Goal: Information Seeking & Learning: Learn about a topic

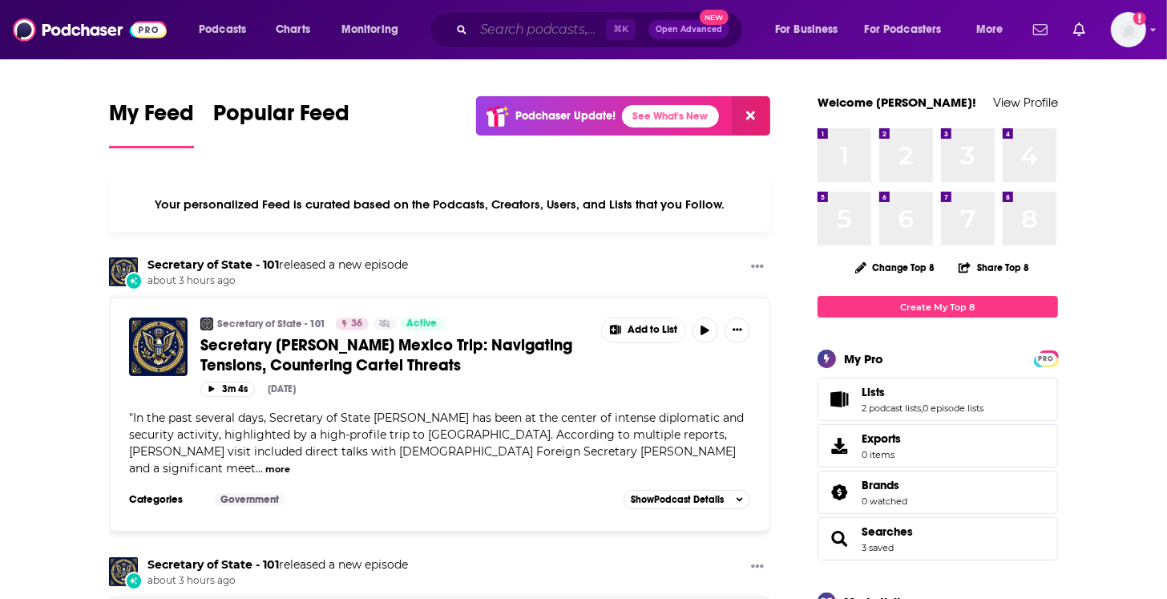
click at [498, 30] on input "Search podcasts, credits, & more..." at bounding box center [540, 30] width 132 height 26
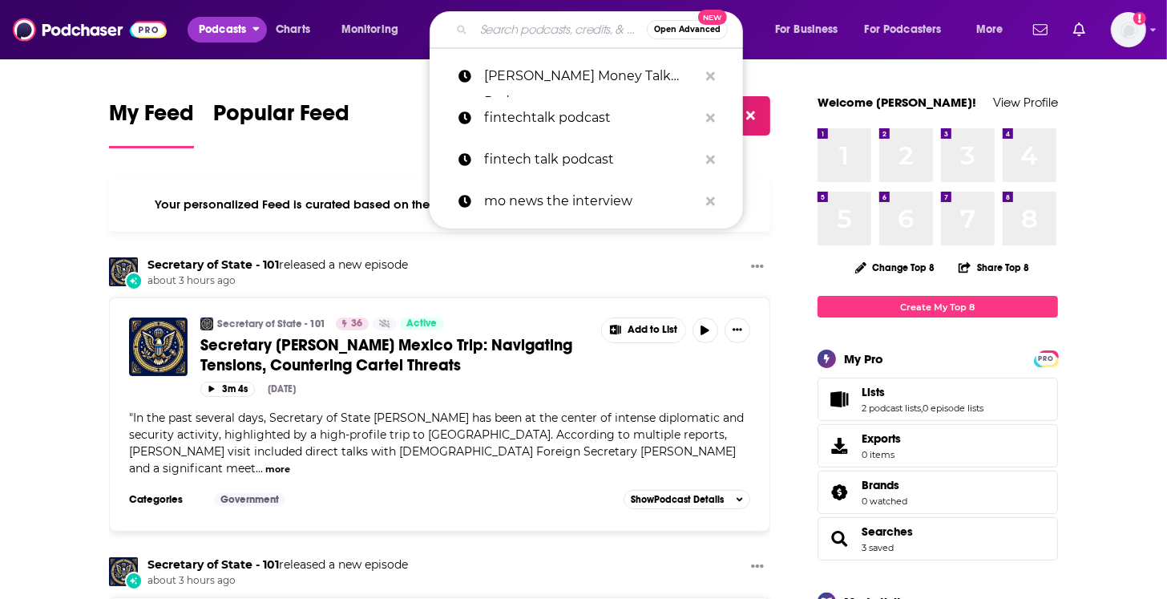
click at [212, 35] on span "Podcasts" at bounding box center [222, 29] width 47 height 22
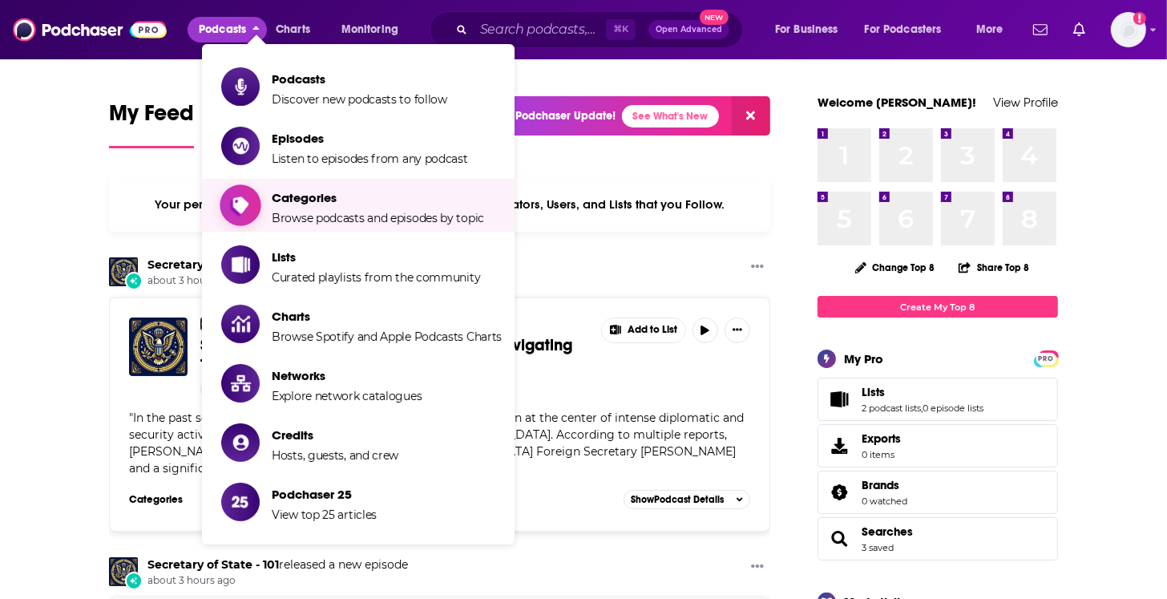
click at [281, 205] on span "Categories Browse podcasts and episodes by topic" at bounding box center [378, 205] width 212 height 40
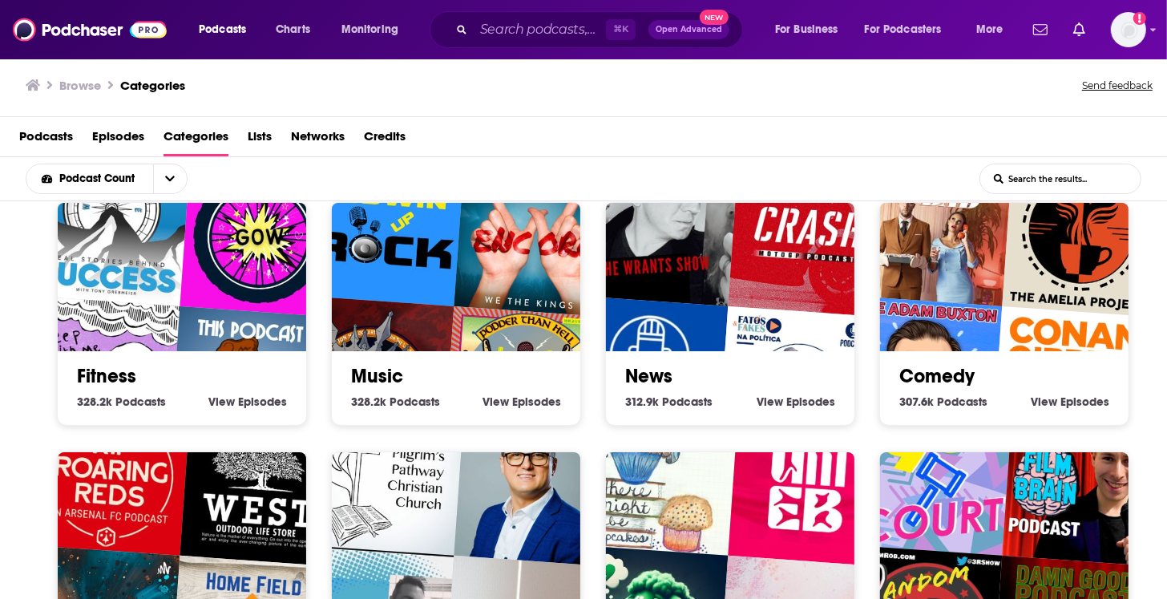
scroll to position [717, 0]
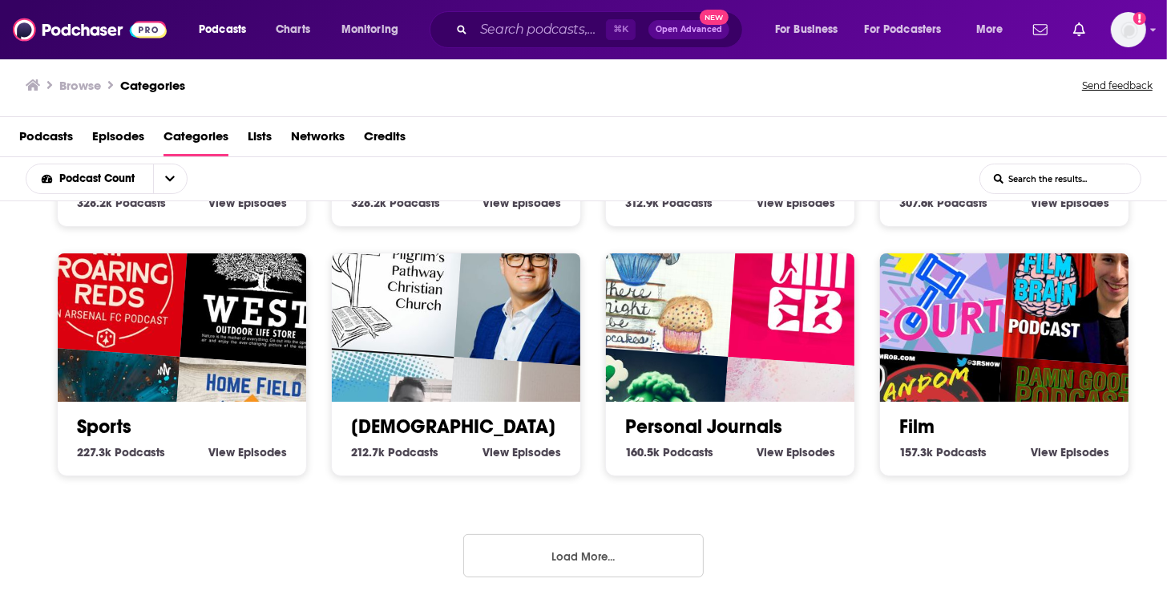
click at [523, 548] on button "Load More..." at bounding box center [583, 555] width 240 height 43
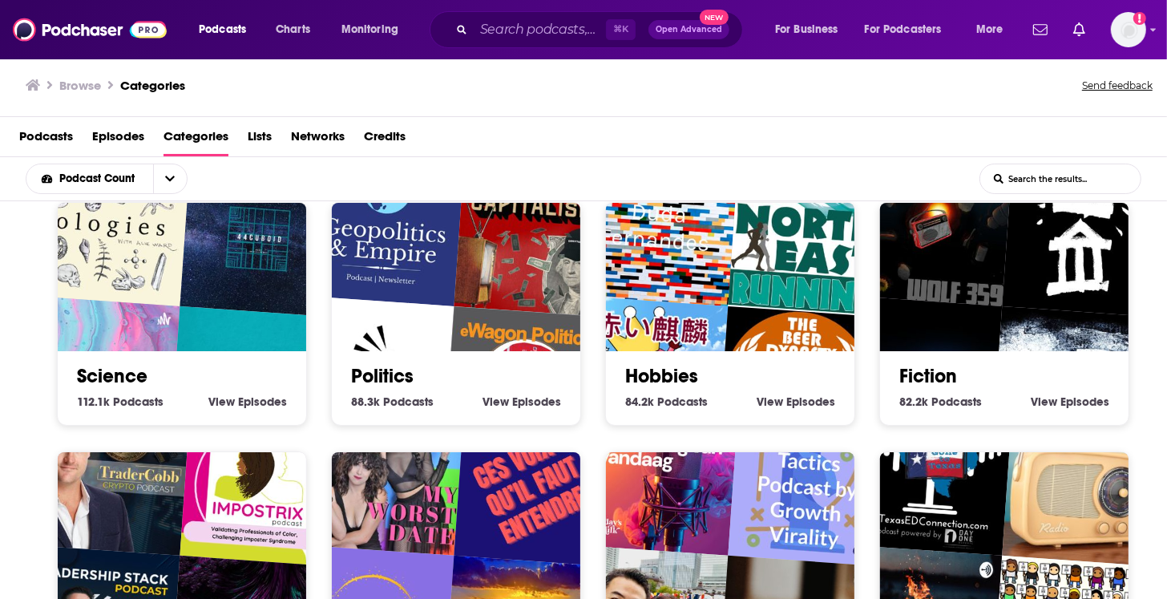
scroll to position [1712, 0]
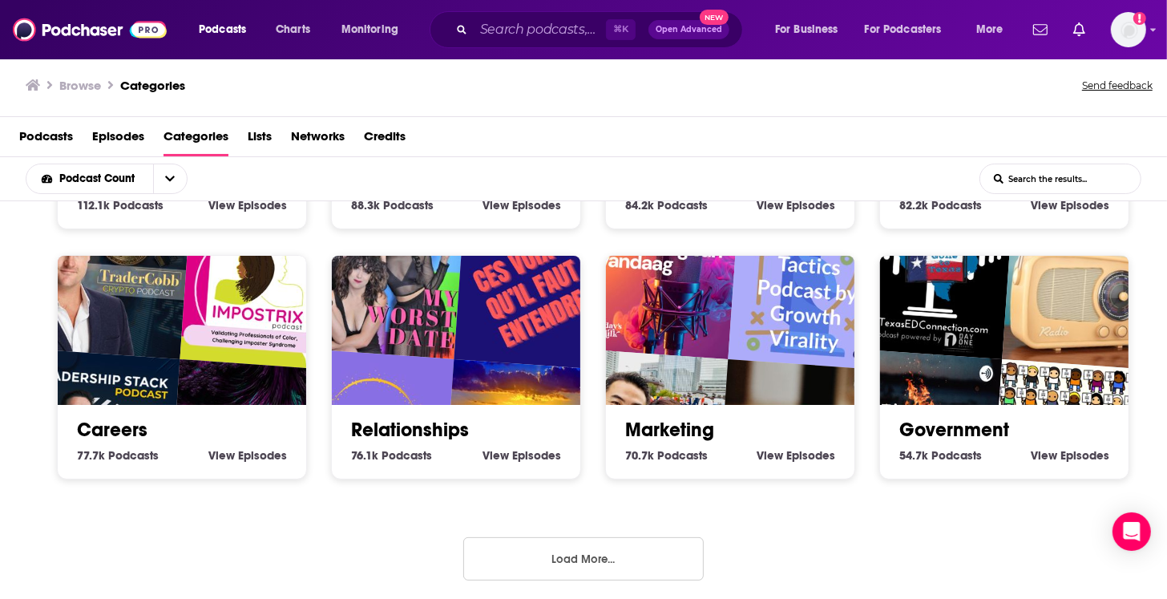
click at [584, 555] on button "Load More..." at bounding box center [583, 558] width 240 height 43
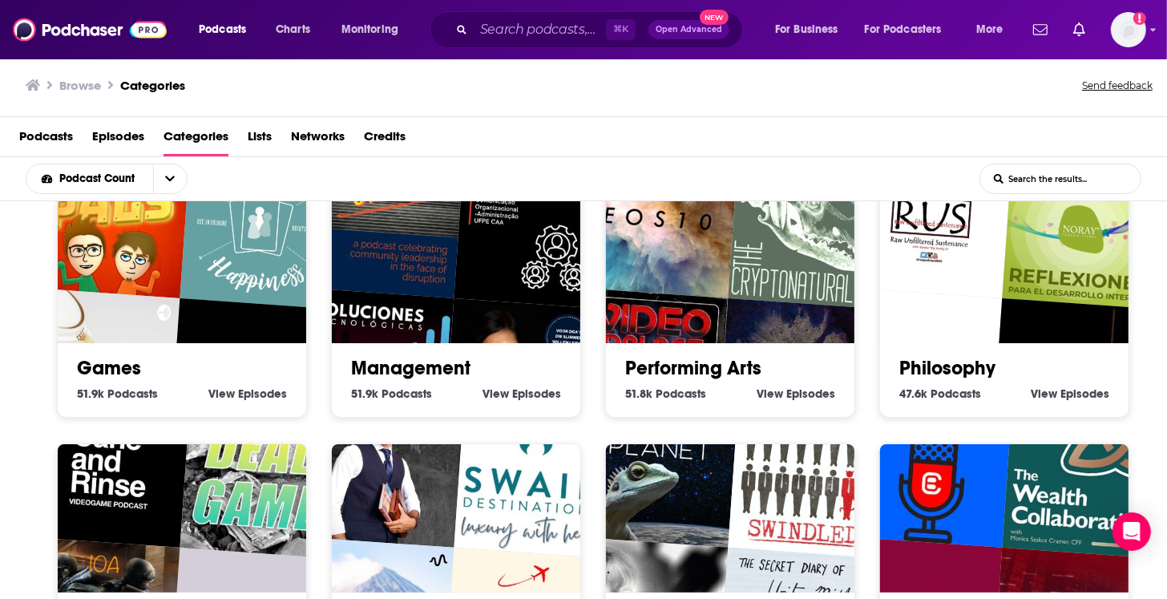
scroll to position [2025, 0]
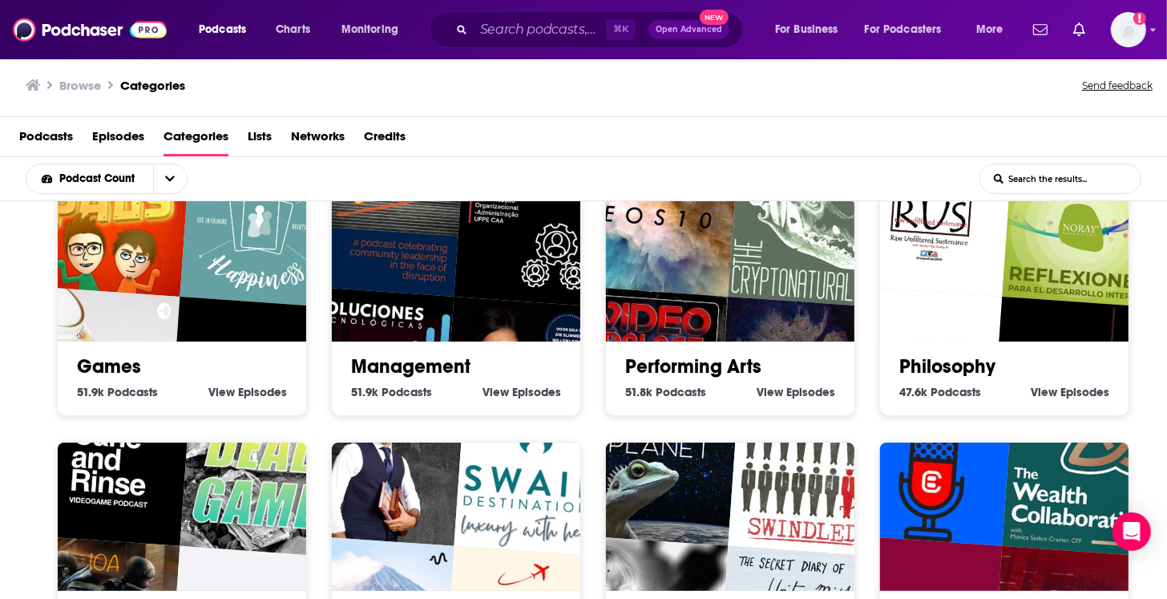
click at [1013, 182] on input "List Search Input" at bounding box center [1060, 178] width 160 height 29
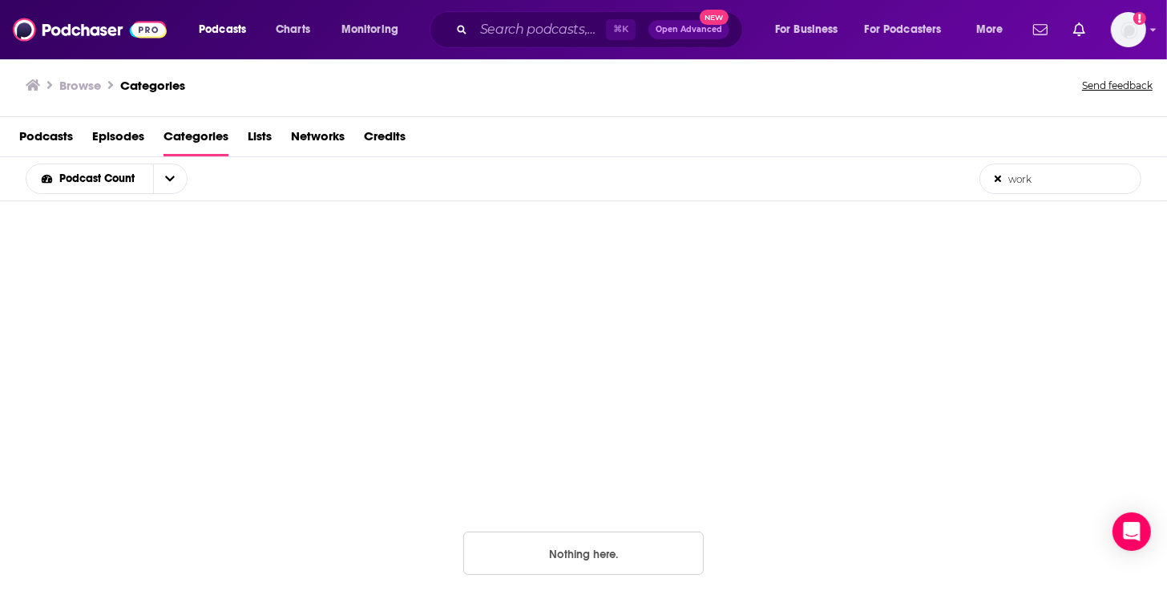
drag, startPoint x: 1058, startPoint y: 177, endPoint x: 848, endPoint y: 165, distance: 210.3
click at [848, 165] on div "Podcast Count work List Search Input Search the results..." at bounding box center [583, 179] width 1167 height 44
type input "money"
click at [563, 547] on button "That's all there is!" at bounding box center [583, 552] width 240 height 43
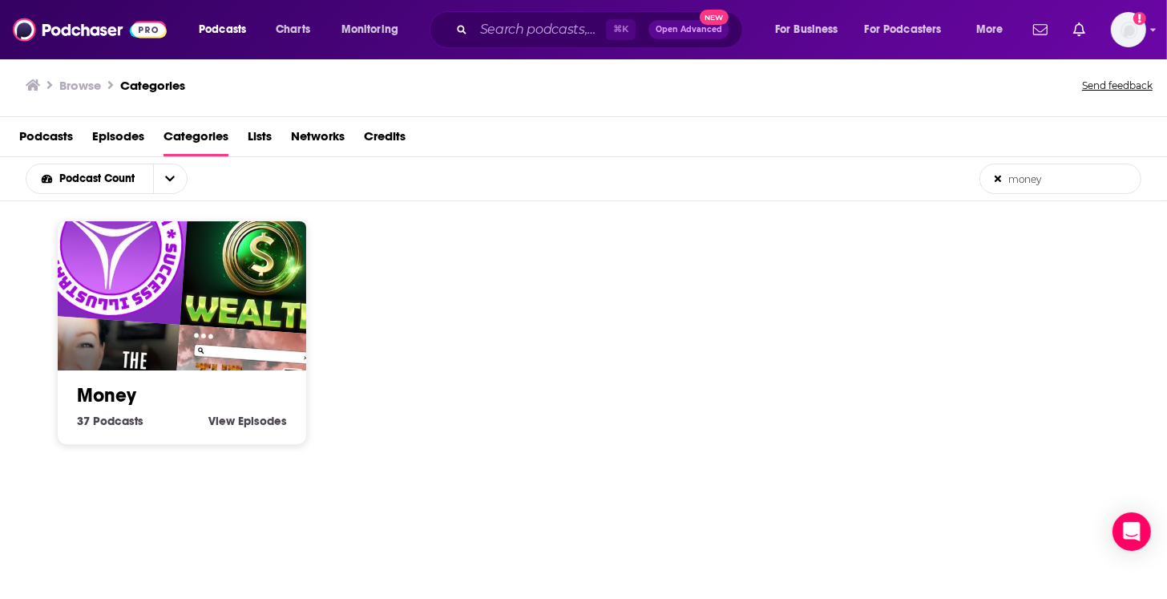
scroll to position [0, 0]
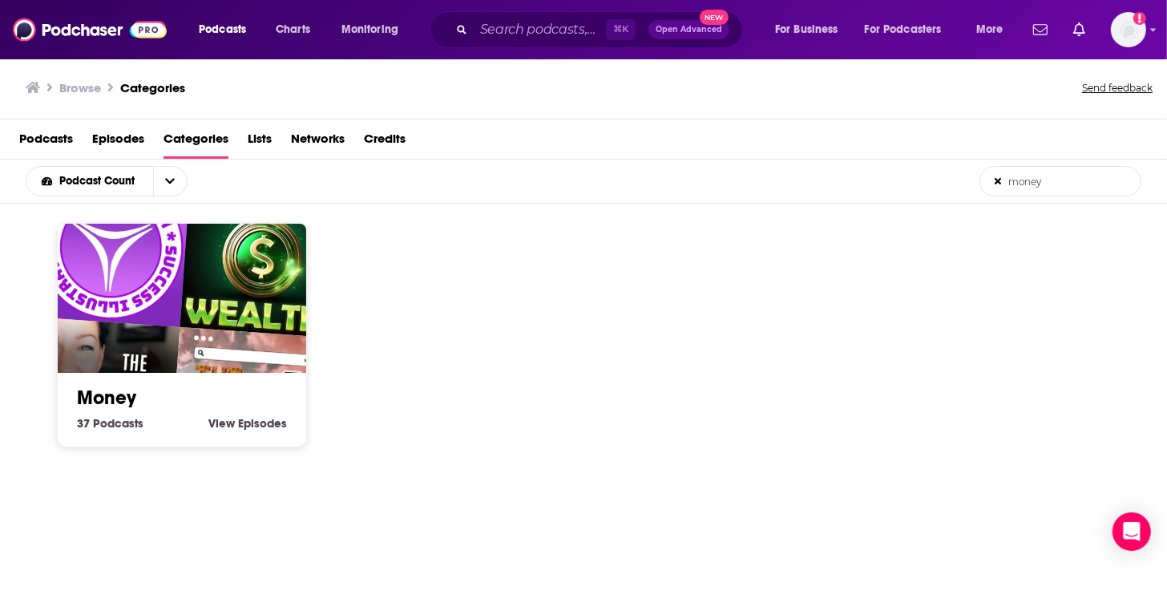
click at [187, 327] on img "The Uncle Project" at bounding box center [249, 407] width 160 height 160
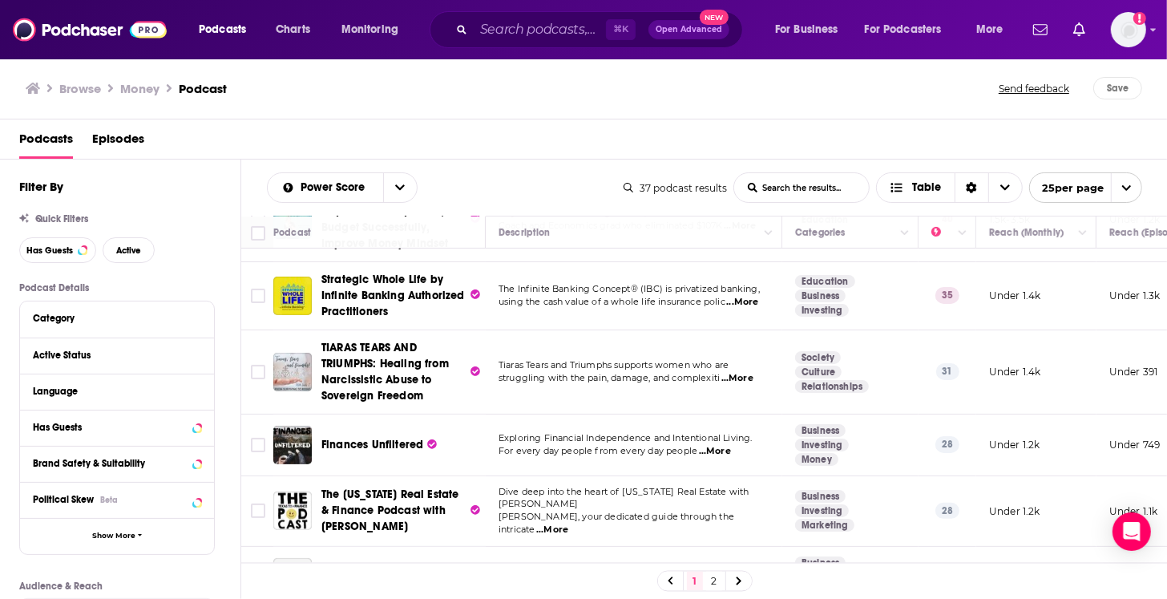
scroll to position [381, 0]
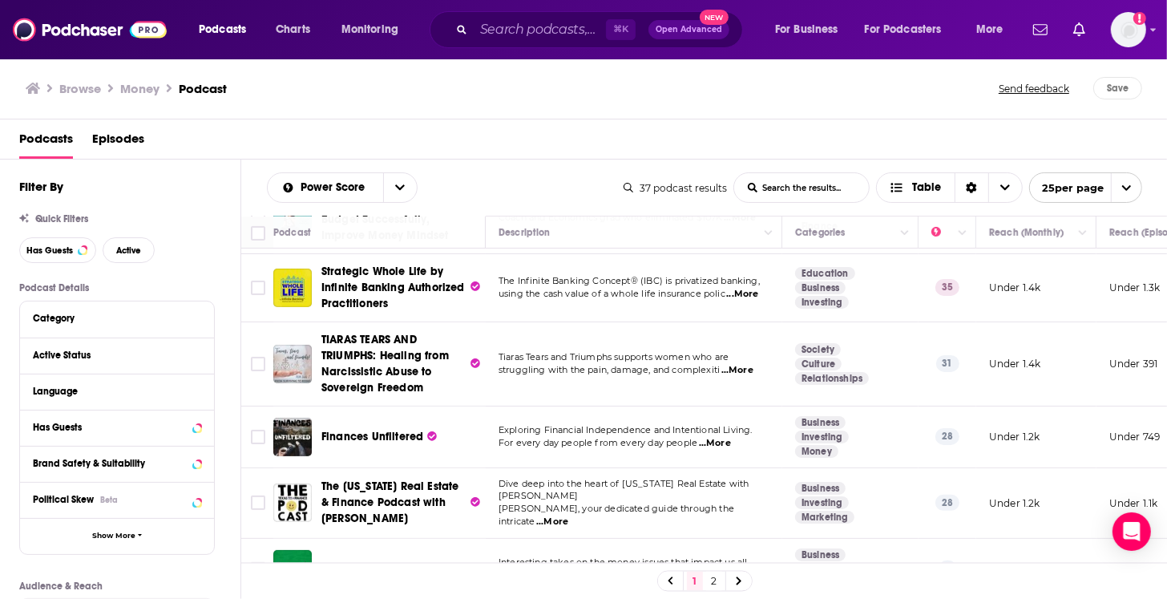
click at [726, 437] on span "...More" at bounding box center [715, 443] width 32 height 13
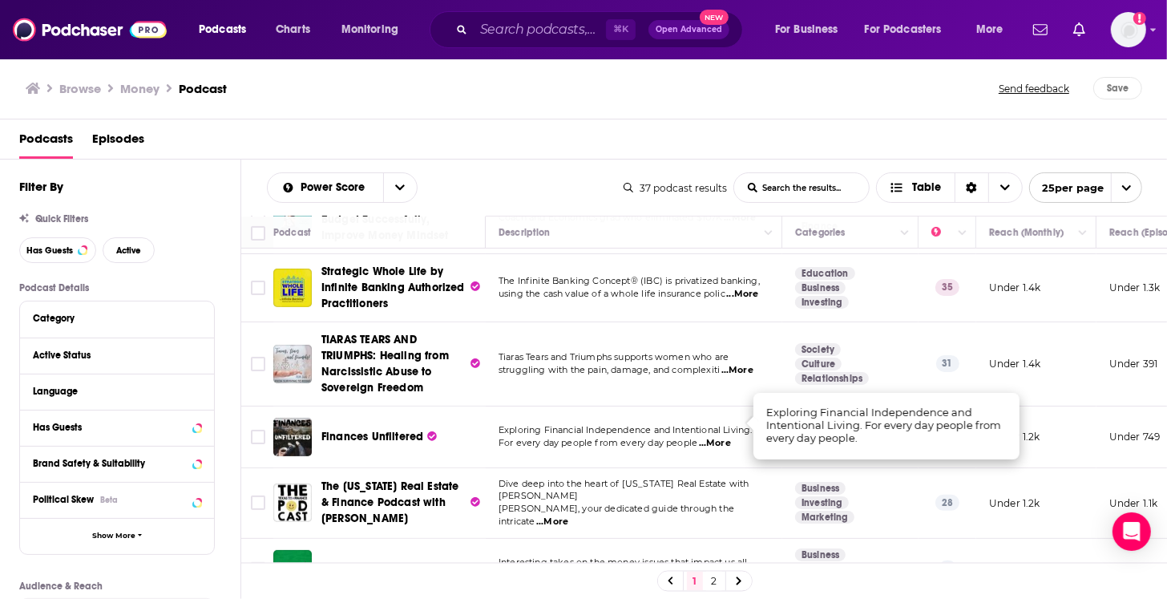
click at [716, 424] on span "Exploring Financial Independence and Intentional Living." at bounding box center [626, 429] width 254 height 11
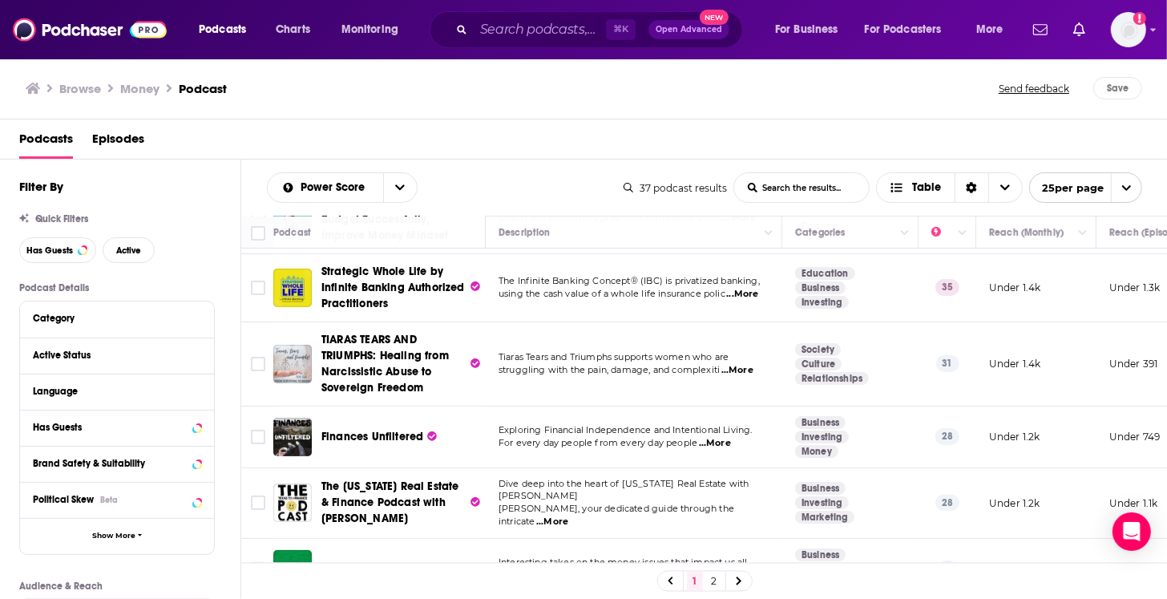
click at [716, 437] on span "...More" at bounding box center [715, 443] width 32 height 13
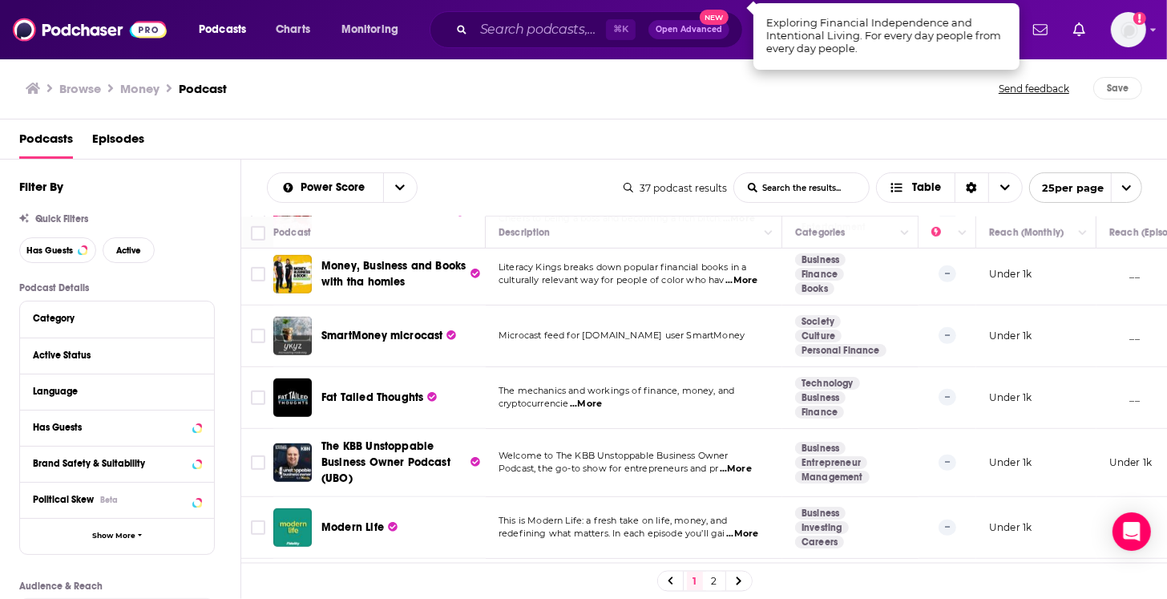
scroll to position [810, 0]
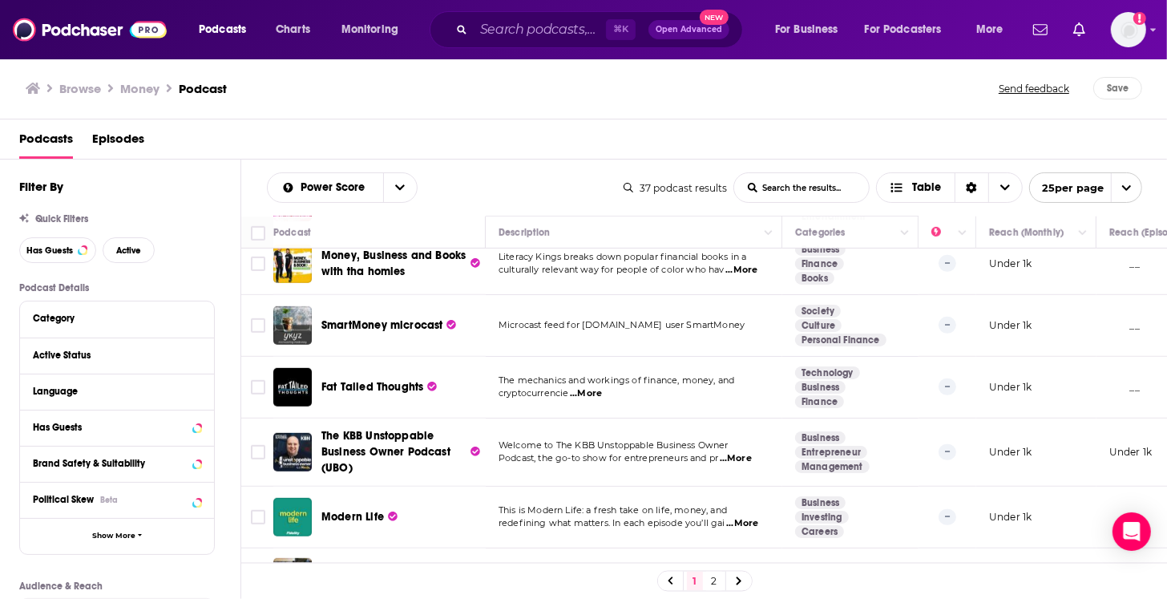
click at [750, 517] on span "...More" at bounding box center [742, 523] width 32 height 13
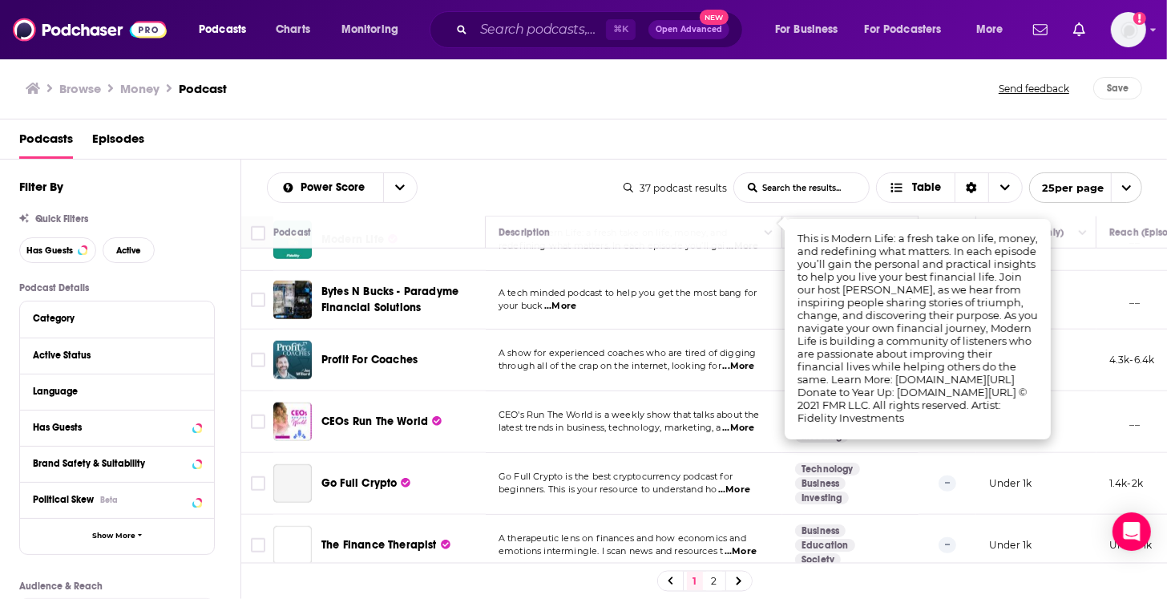
scroll to position [1090, 0]
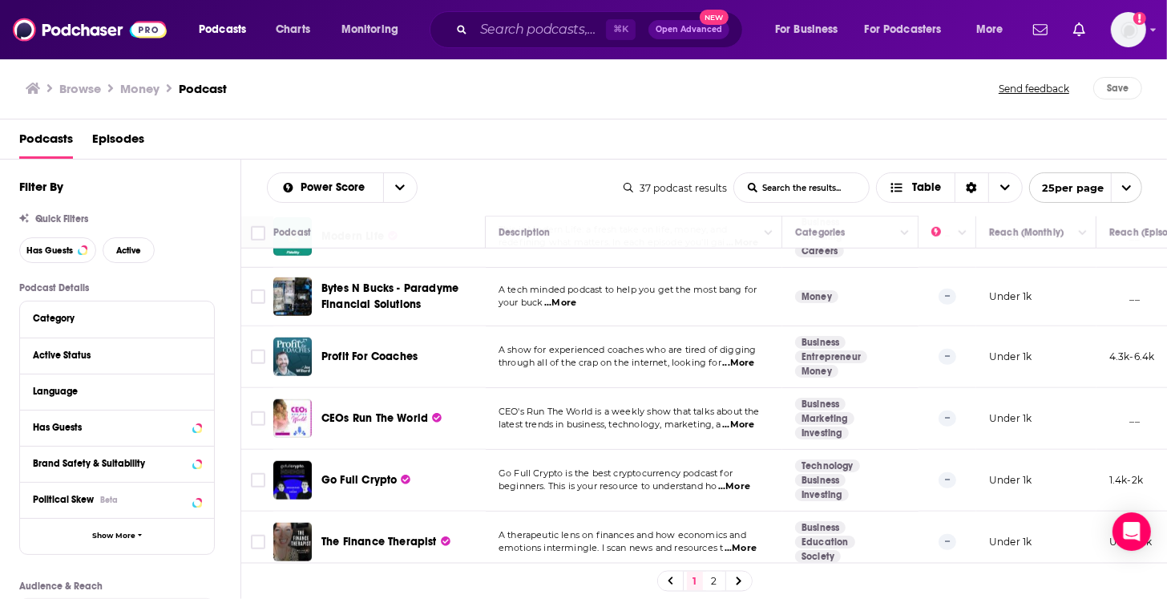
click at [736, 418] on span "...More" at bounding box center [738, 424] width 32 height 13
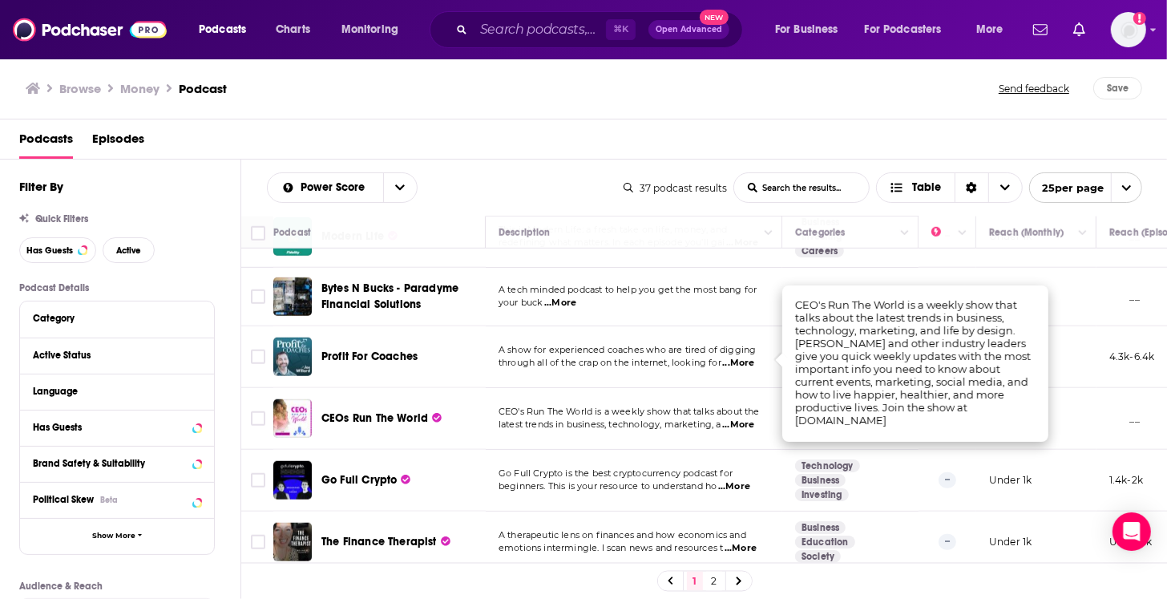
scroll to position [1142, 0]
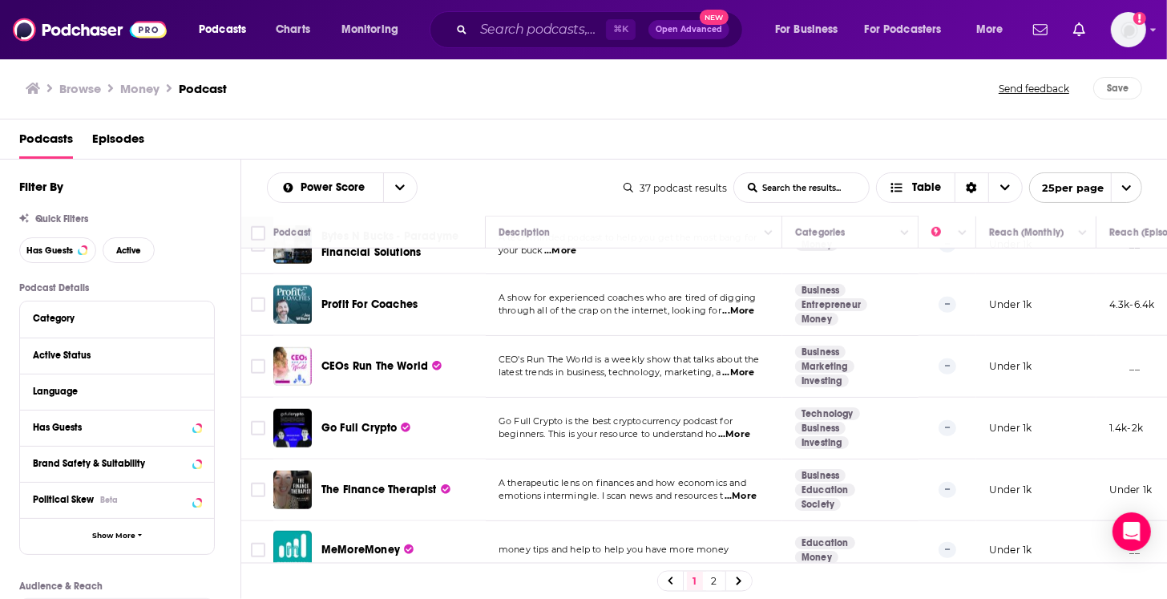
click at [741, 490] on span "...More" at bounding box center [741, 496] width 32 height 13
click at [751, 543] on p "money tips and help to help you have more money" at bounding box center [634, 549] width 270 height 13
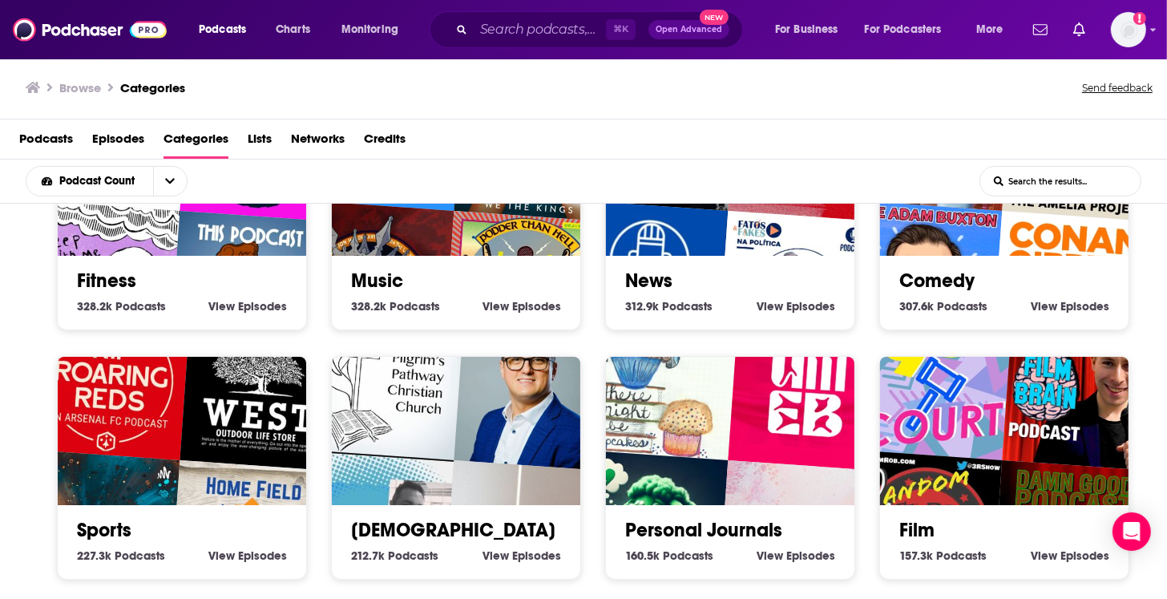
scroll to position [618, 0]
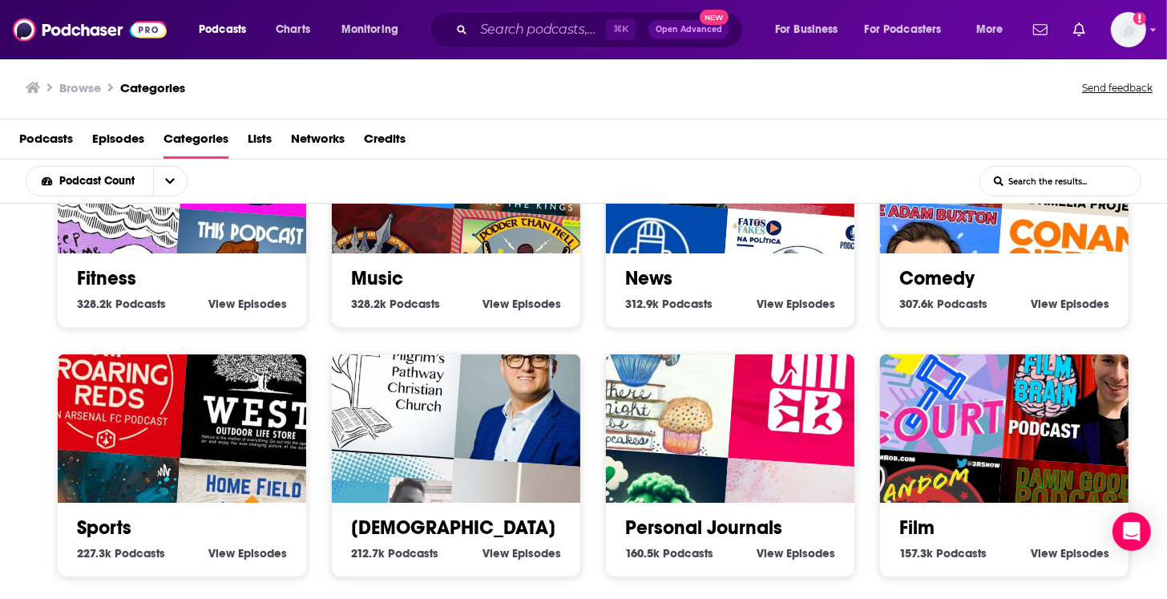
click at [1052, 181] on input "List Search Input" at bounding box center [1060, 181] width 160 height 29
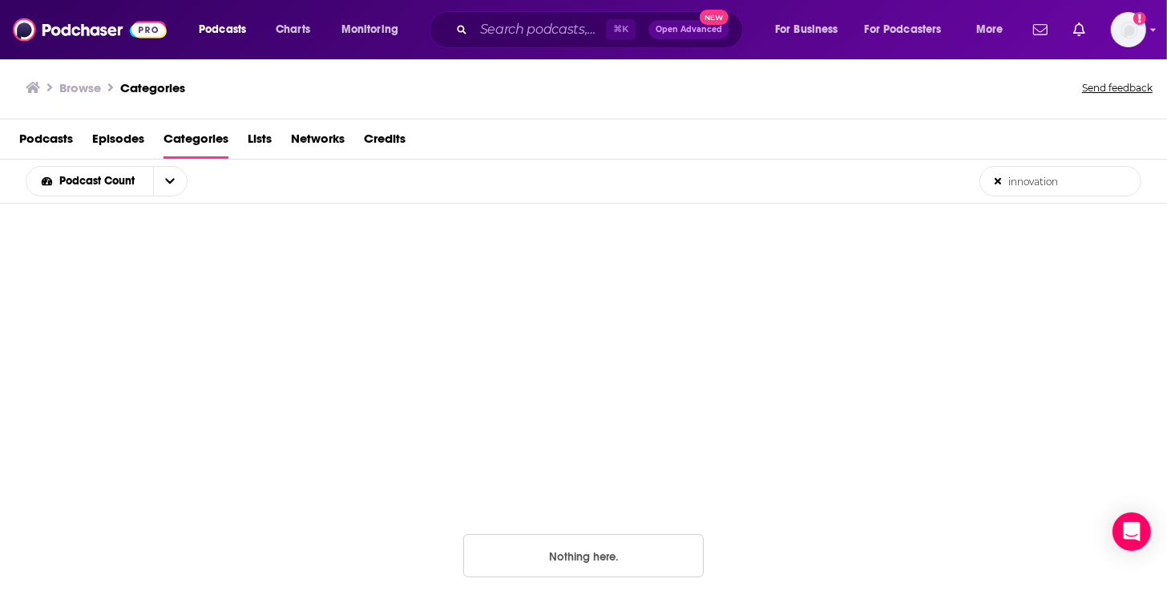
type input "innovation"
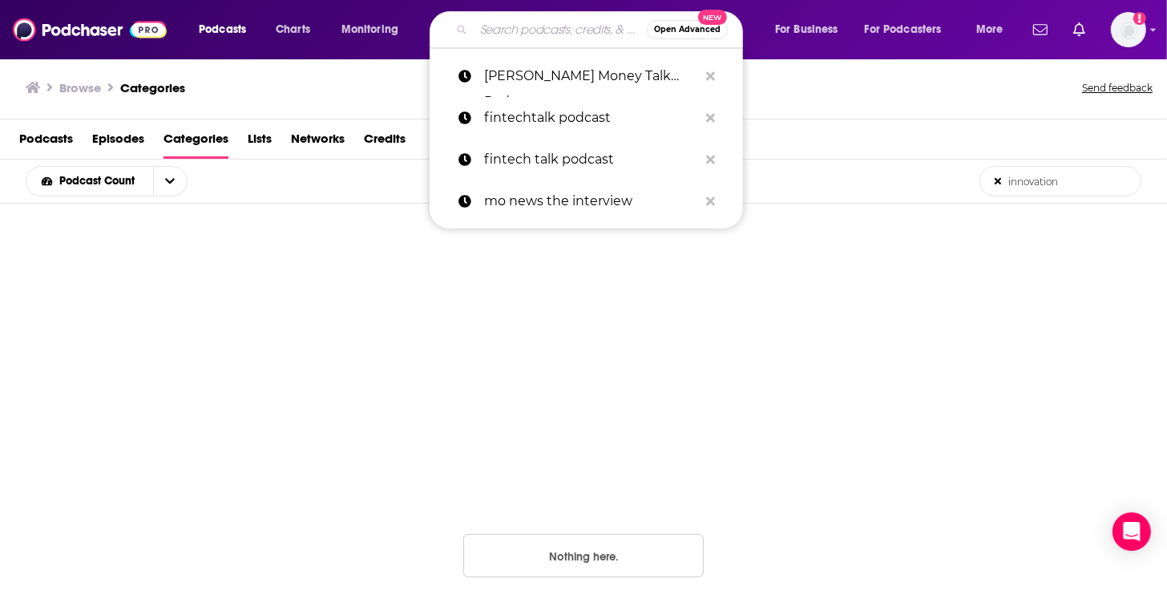
click at [570, 34] on input "Search podcasts, credits, & more..." at bounding box center [560, 30] width 173 height 26
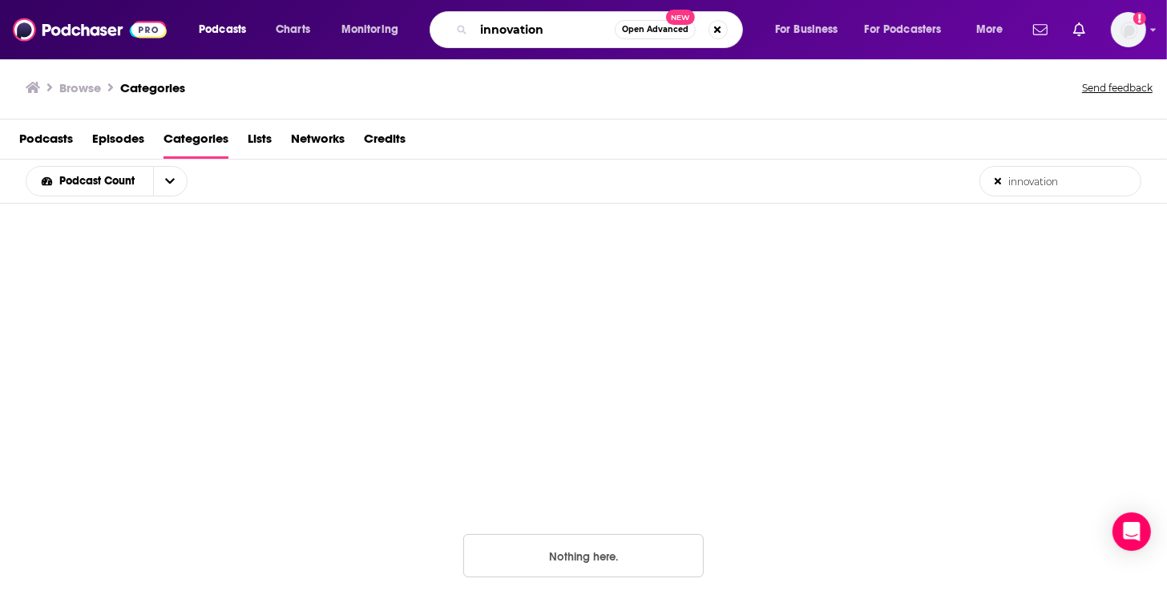
type input "innovation"
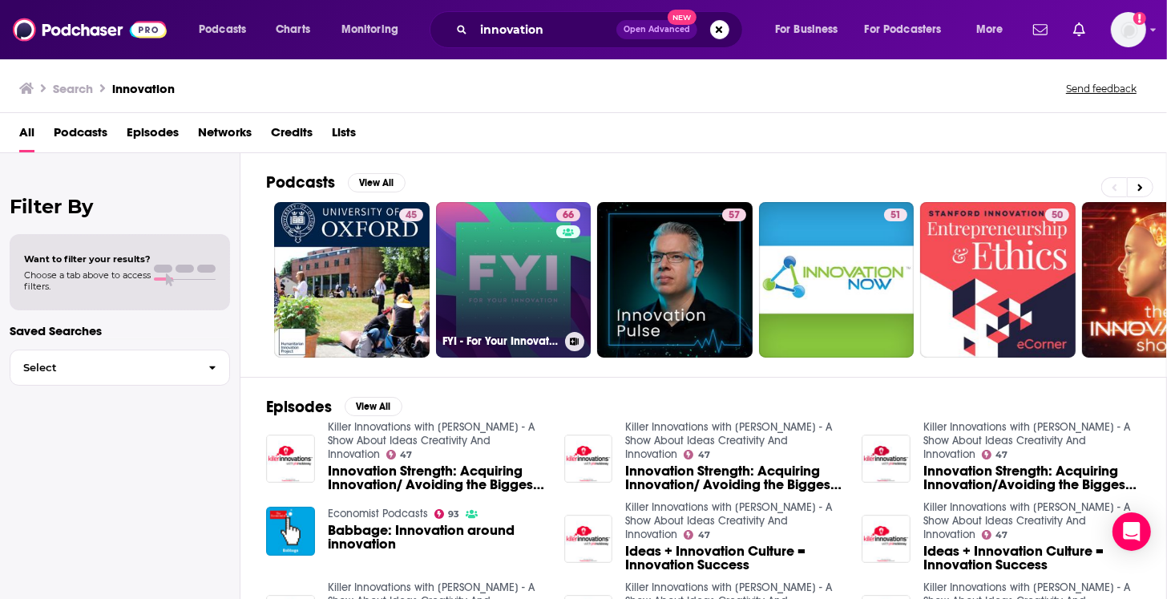
click at [523, 272] on link "66 FYI - For Your Innovation" at bounding box center [514, 280] width 156 height 156
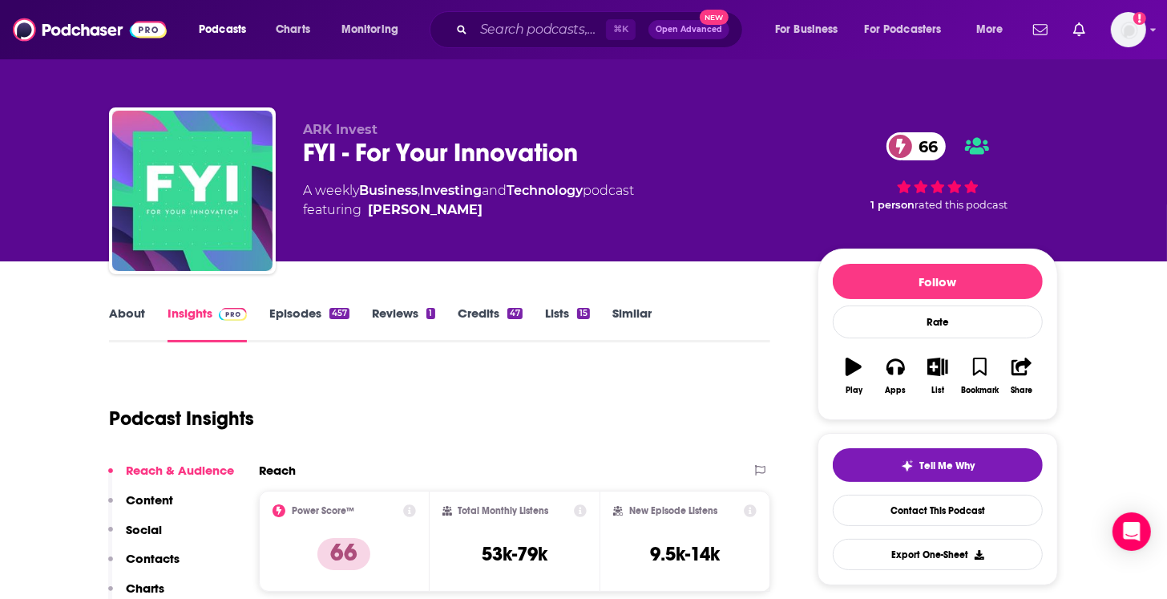
click at [123, 309] on link "About" at bounding box center [127, 323] width 36 height 37
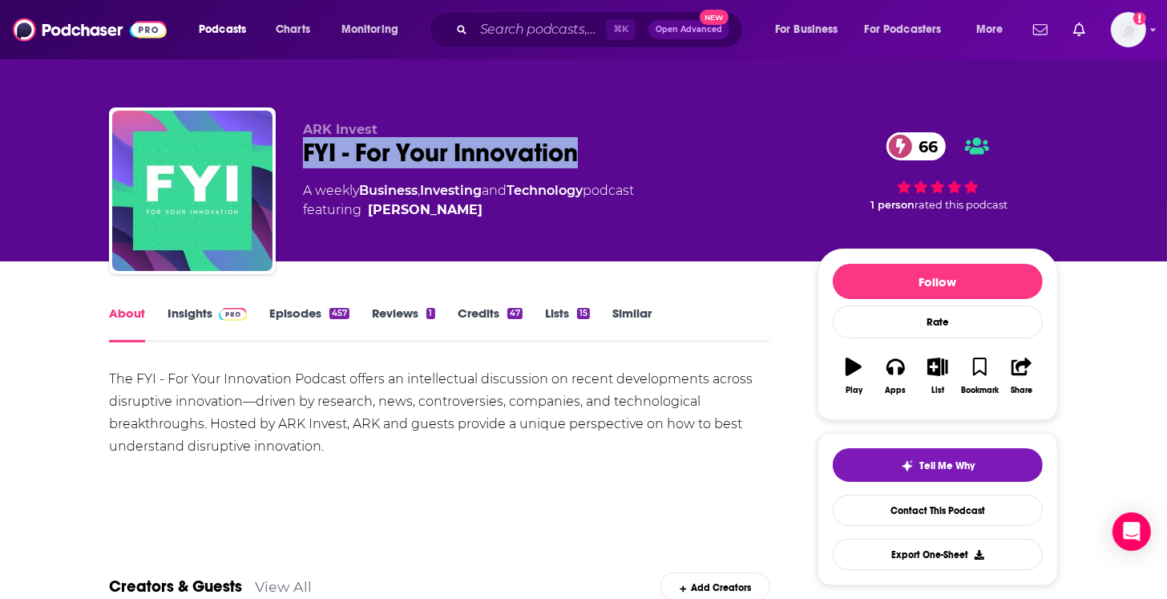
drag, startPoint x: 300, startPoint y: 160, endPoint x: 583, endPoint y: 162, distance: 283.0
click at [583, 162] on div "ARK Invest FYI - For Your Innovation 66 A weekly Business , Investing and Techn…" at bounding box center [583, 193] width 949 height 173
copy h1 "FYI - For Your Innovation"
click at [321, 308] on link "Episodes 457" at bounding box center [309, 323] width 80 height 37
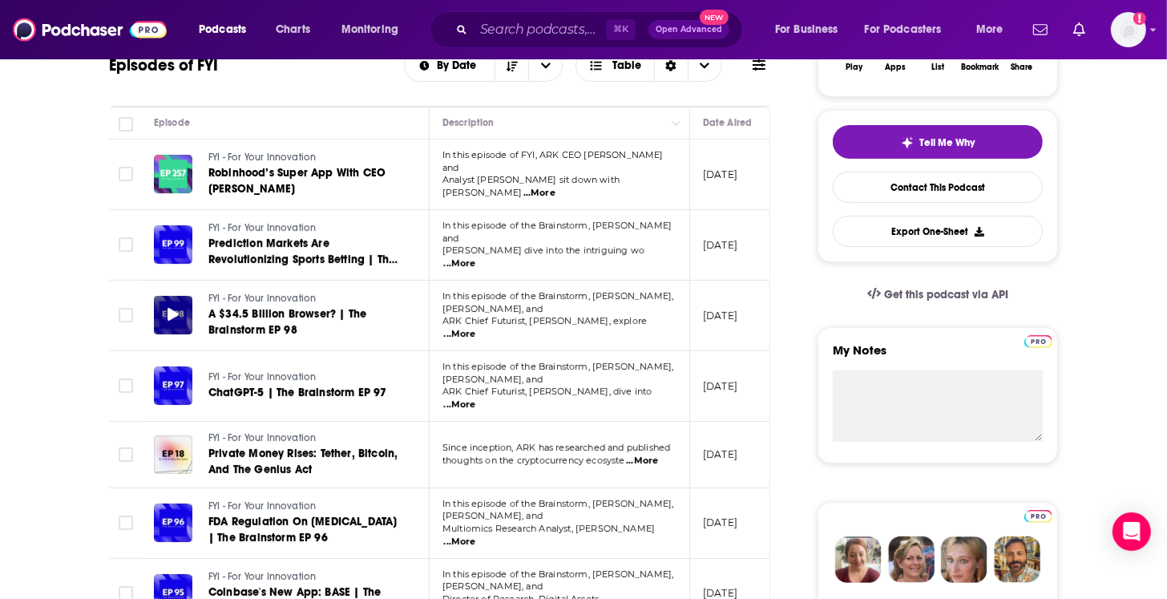
scroll to position [330, 0]
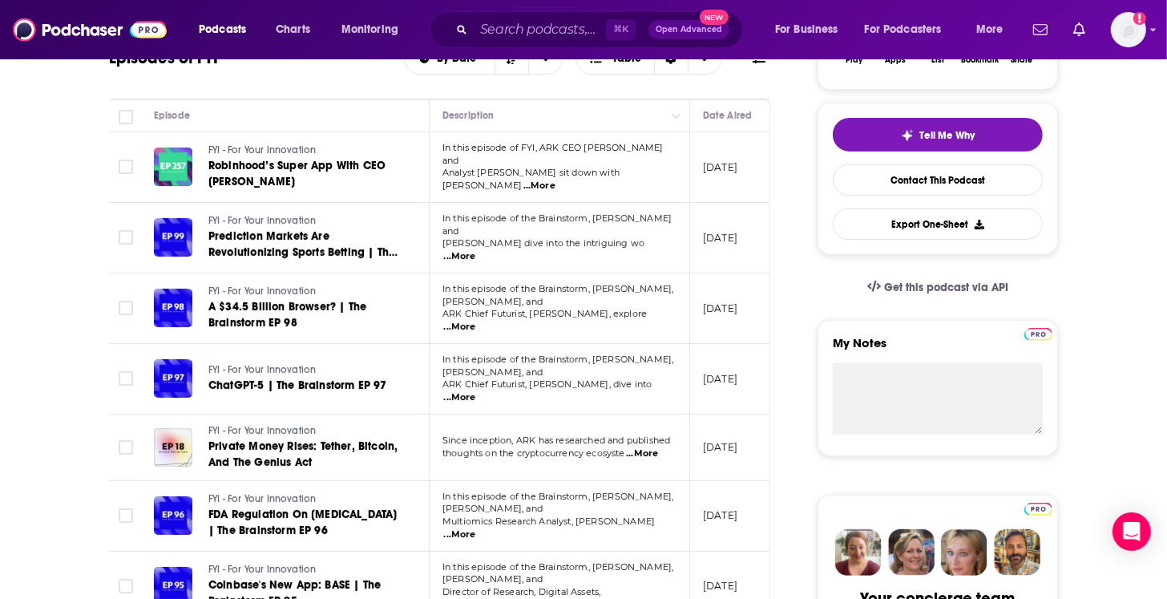
click at [476, 391] on span "...More" at bounding box center [460, 397] width 32 height 13
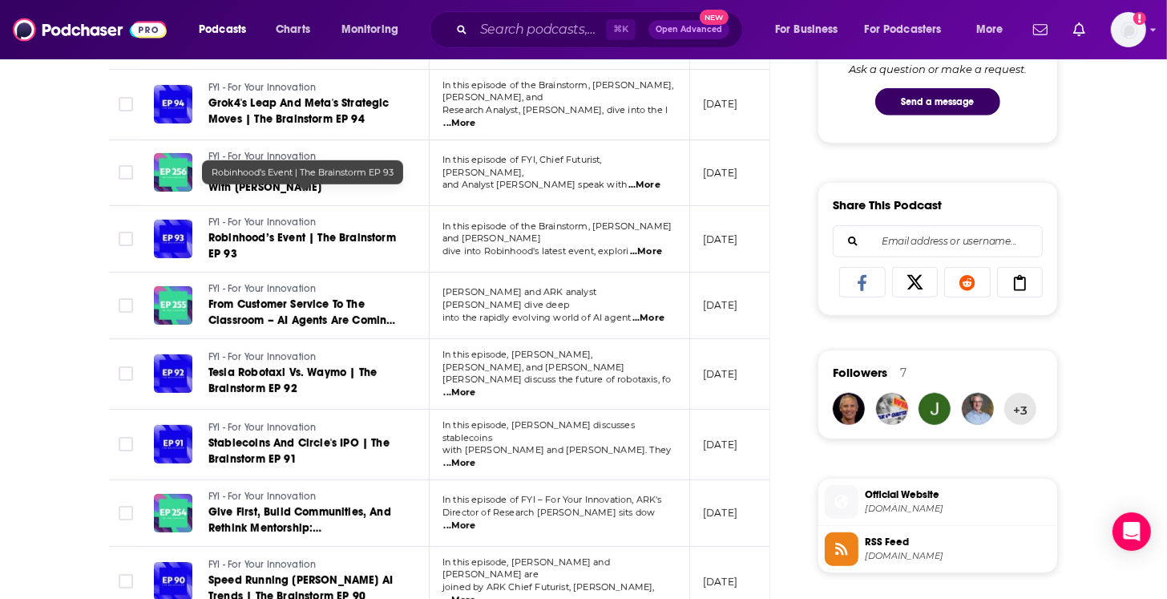
scroll to position [0, 0]
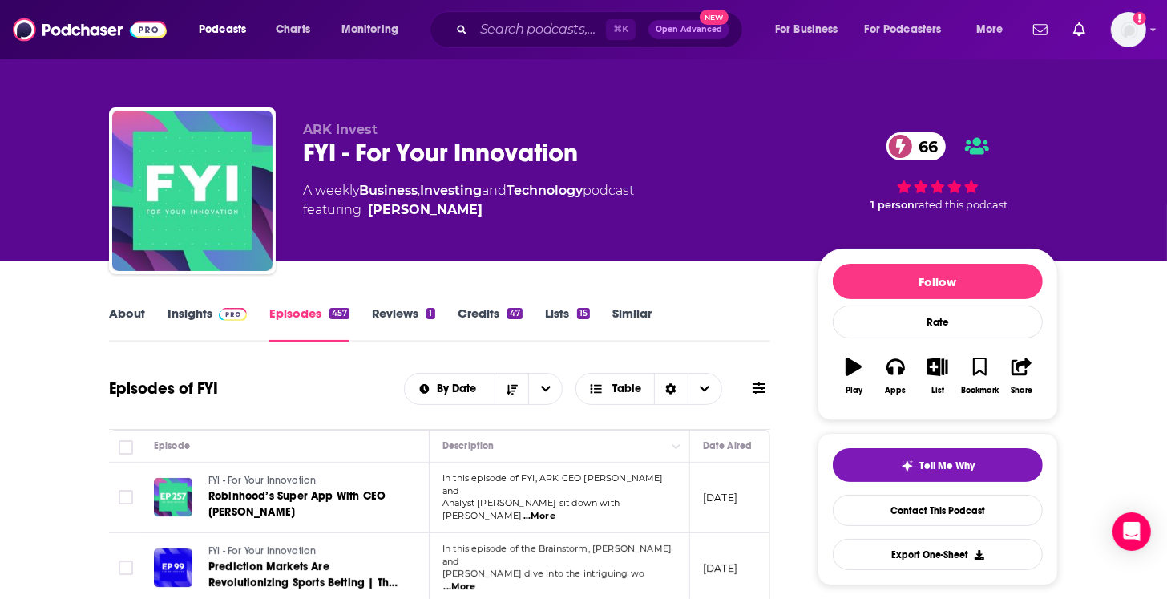
click at [209, 309] on link "Insights" at bounding box center [207, 323] width 79 height 37
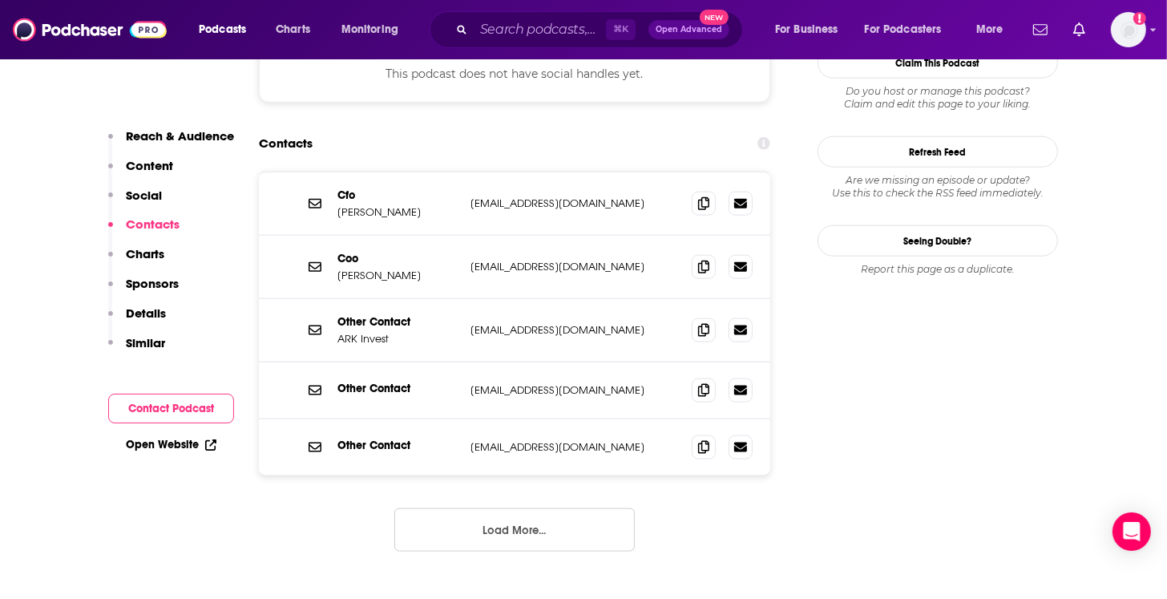
scroll to position [1451, 0]
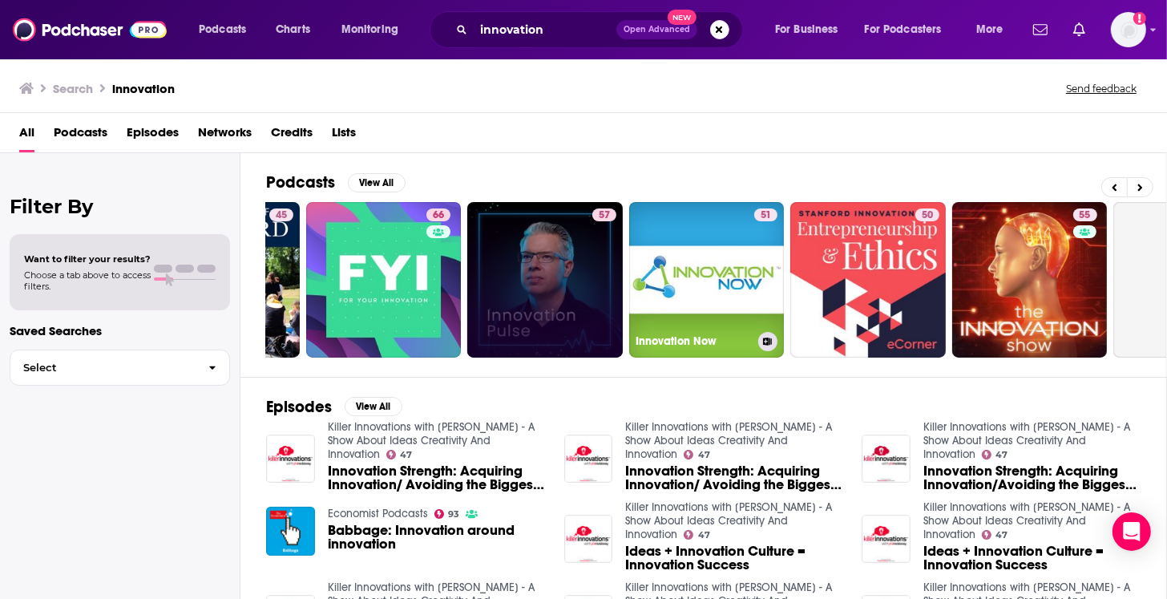
scroll to position [0, 132]
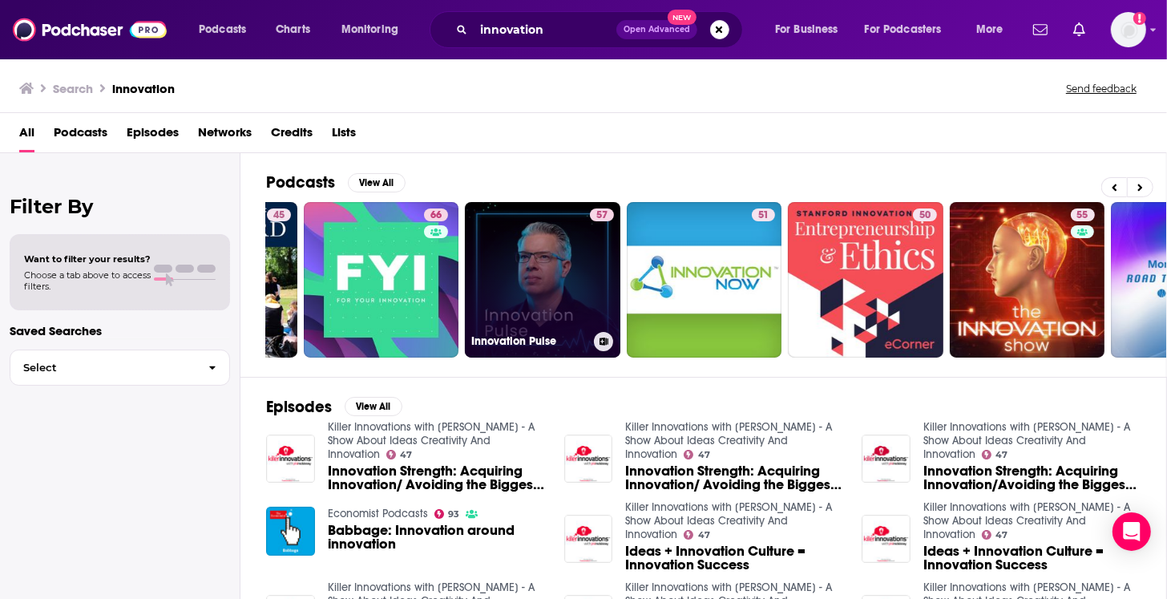
click at [536, 256] on link "57 Innovation Pulse" at bounding box center [543, 280] width 156 height 156
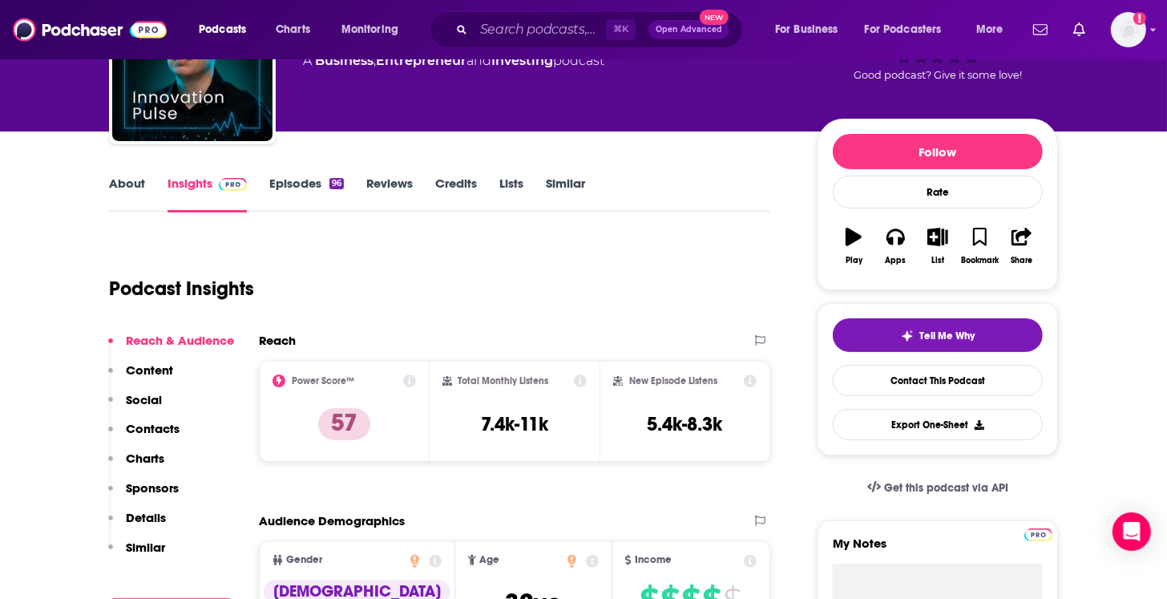
scroll to position [135, 0]
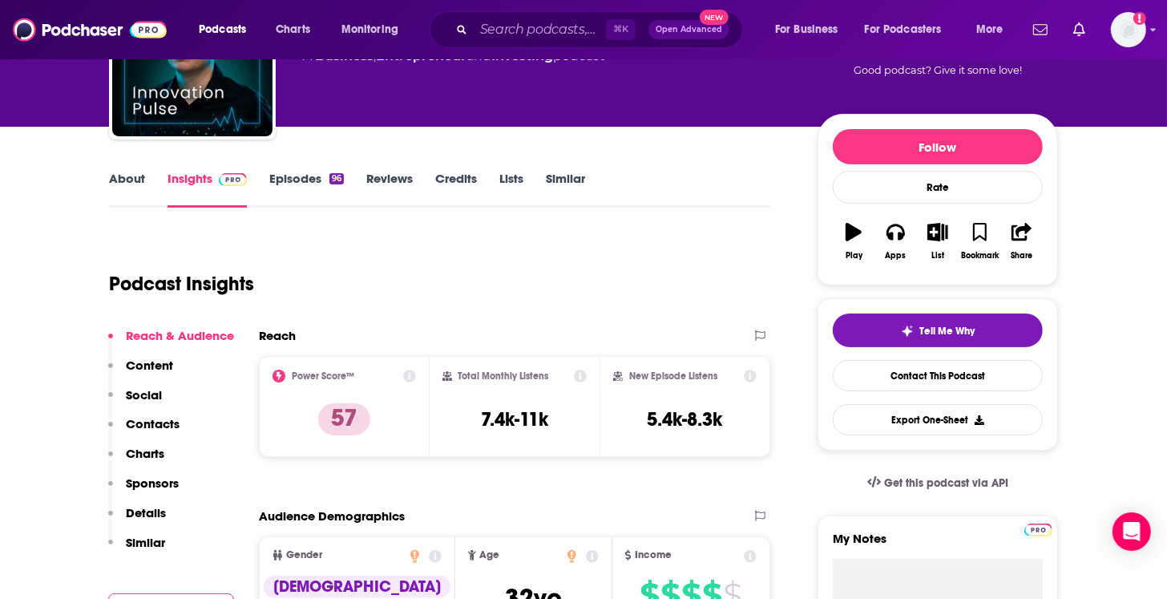
click at [129, 179] on link "About" at bounding box center [127, 189] width 36 height 37
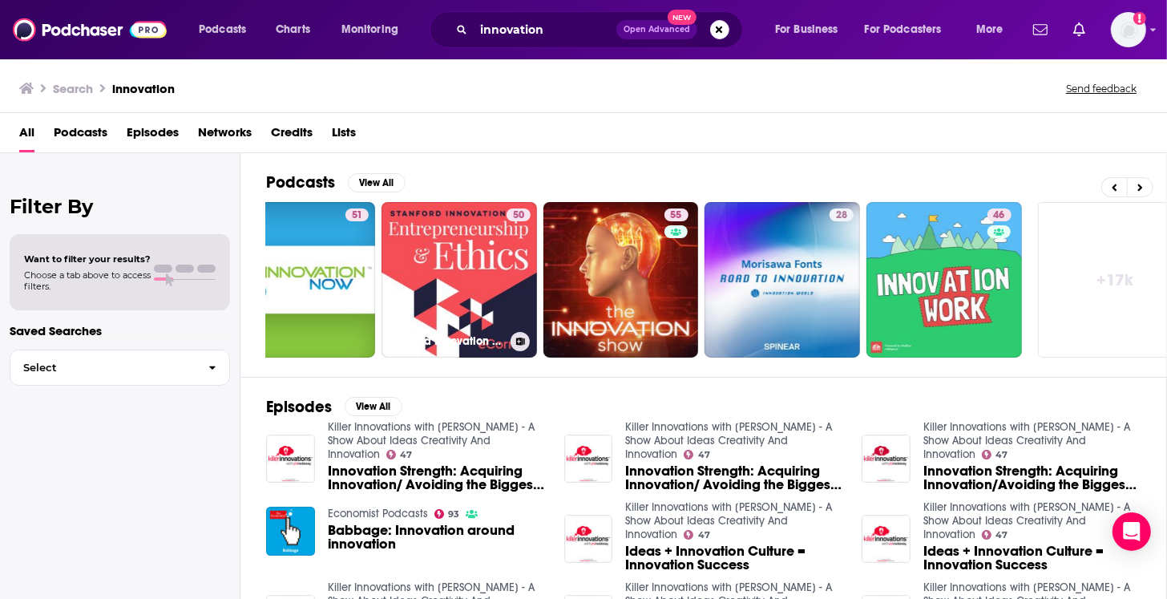
scroll to position [0, 555]
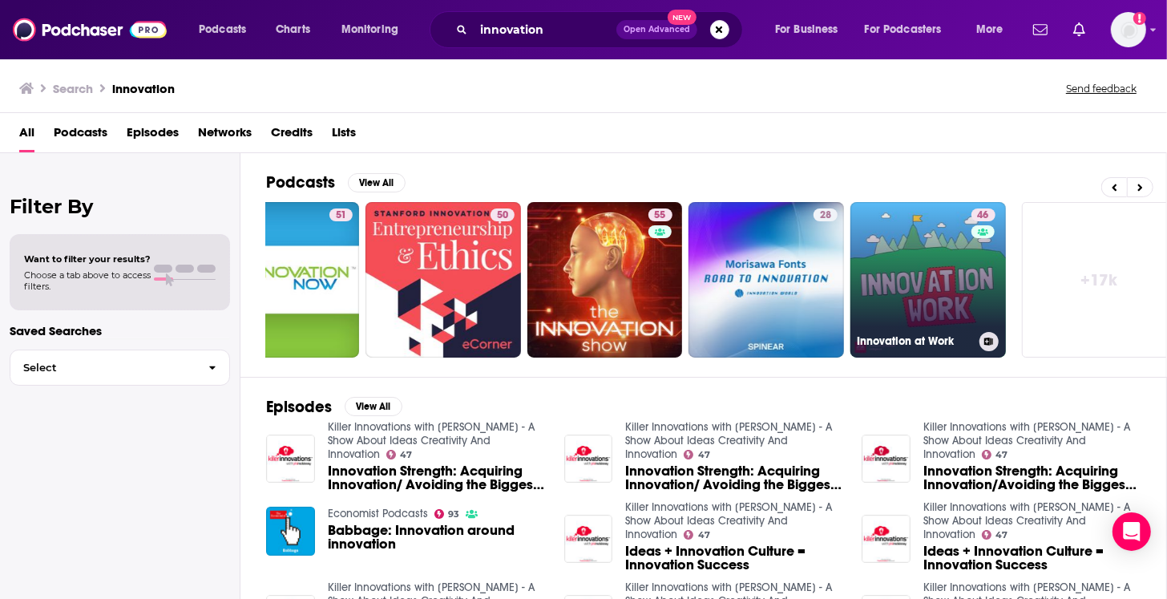
click at [926, 234] on link "46 Innovation at Work" at bounding box center [928, 280] width 156 height 156
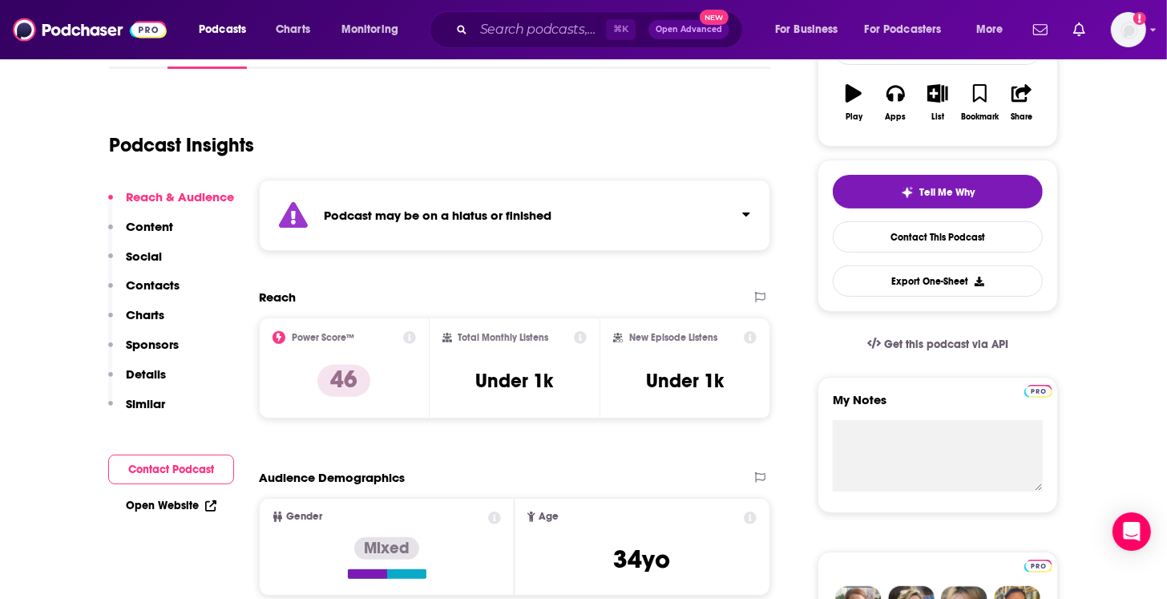
scroll to position [273, 0]
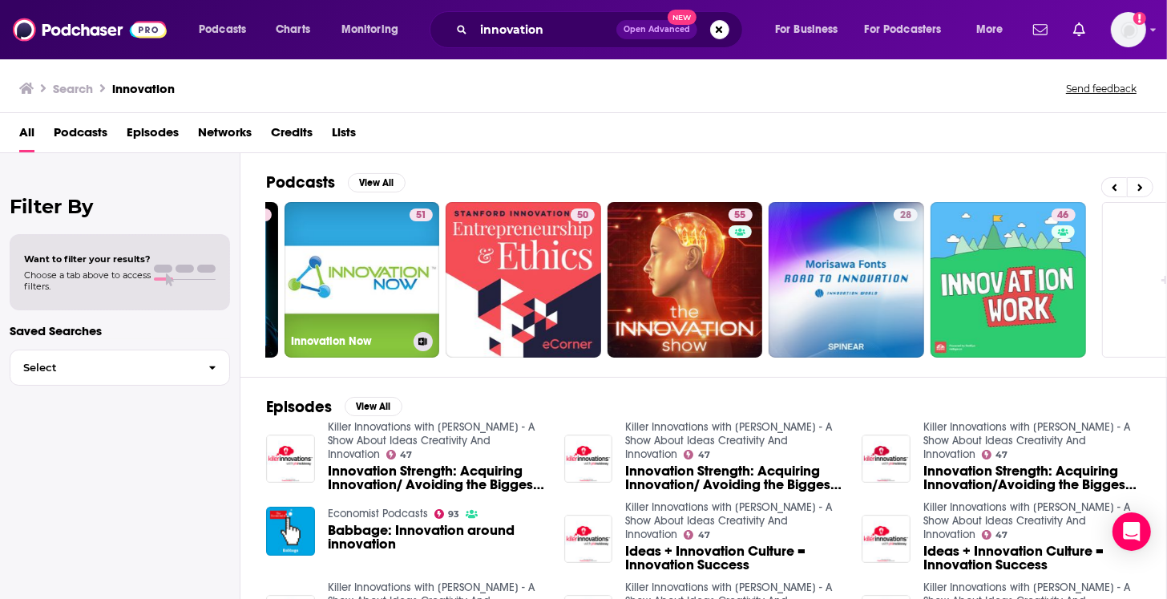
scroll to position [0, 571]
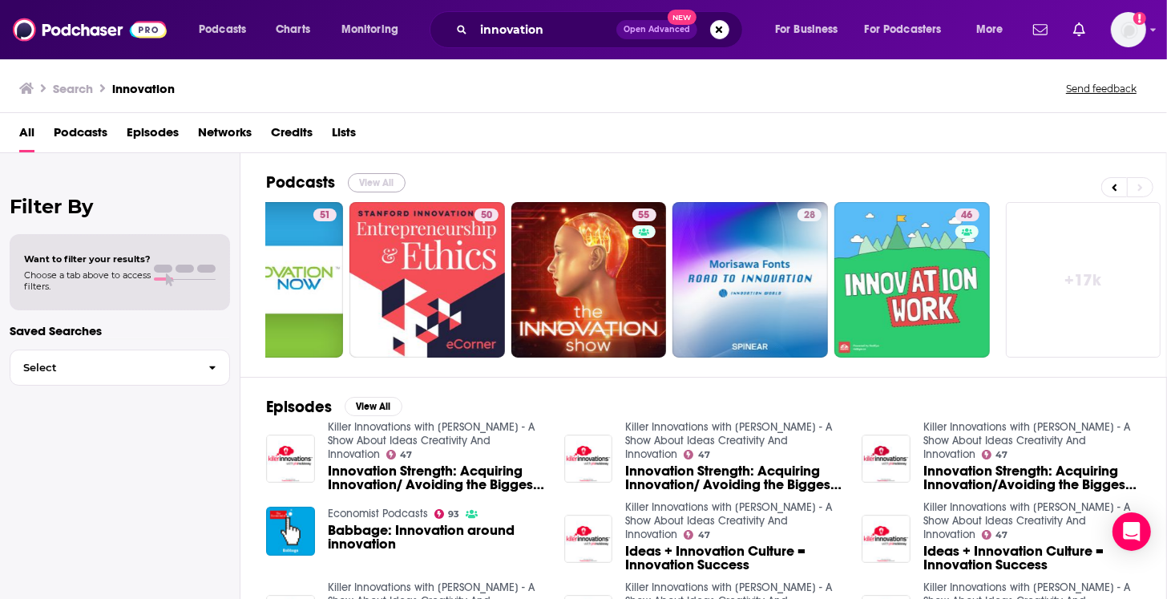
click at [366, 181] on button "View All" at bounding box center [377, 182] width 58 height 19
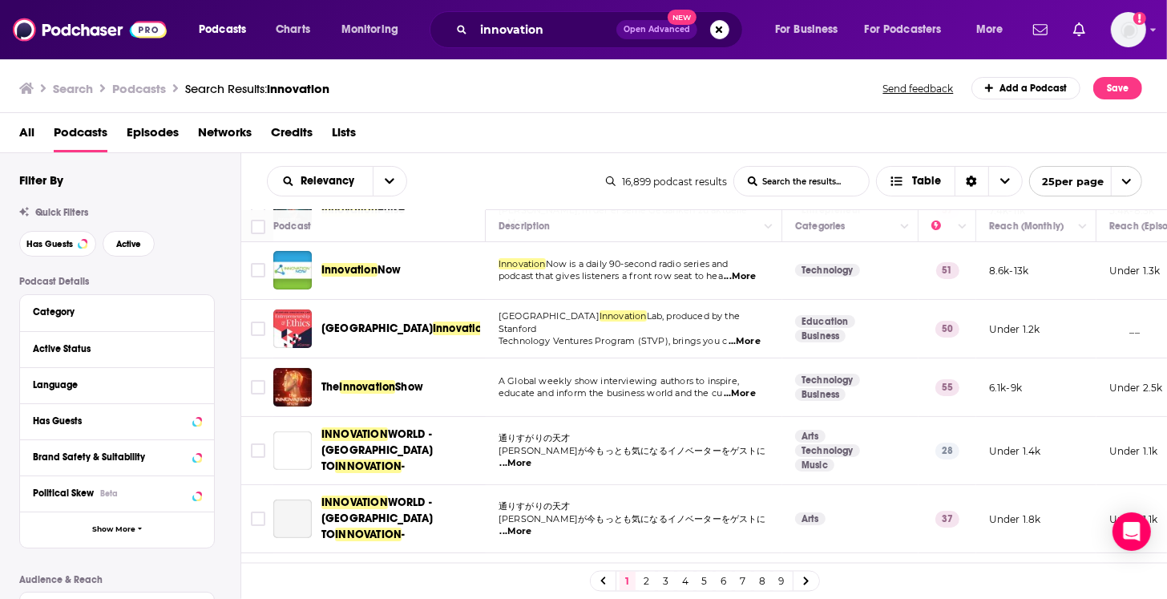
scroll to position [187, 0]
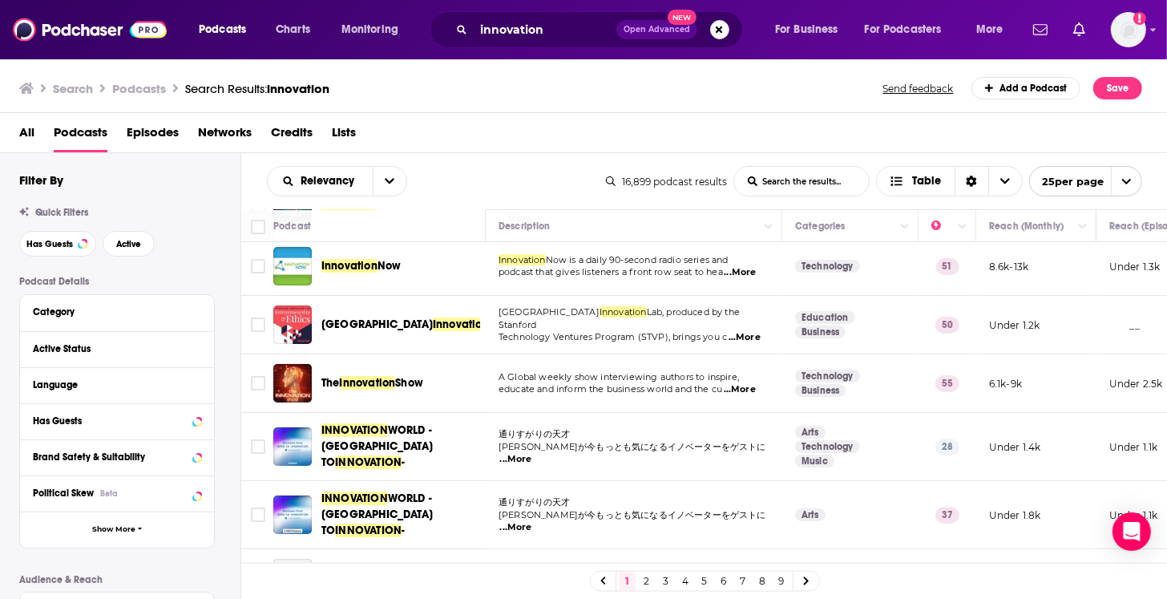
click at [208, 348] on div "Active Status" at bounding box center [117, 349] width 194 height 36
click at [203, 348] on div "Active Status" at bounding box center [117, 349] width 194 height 36
click at [200, 348] on icon at bounding box center [197, 347] width 8 height 13
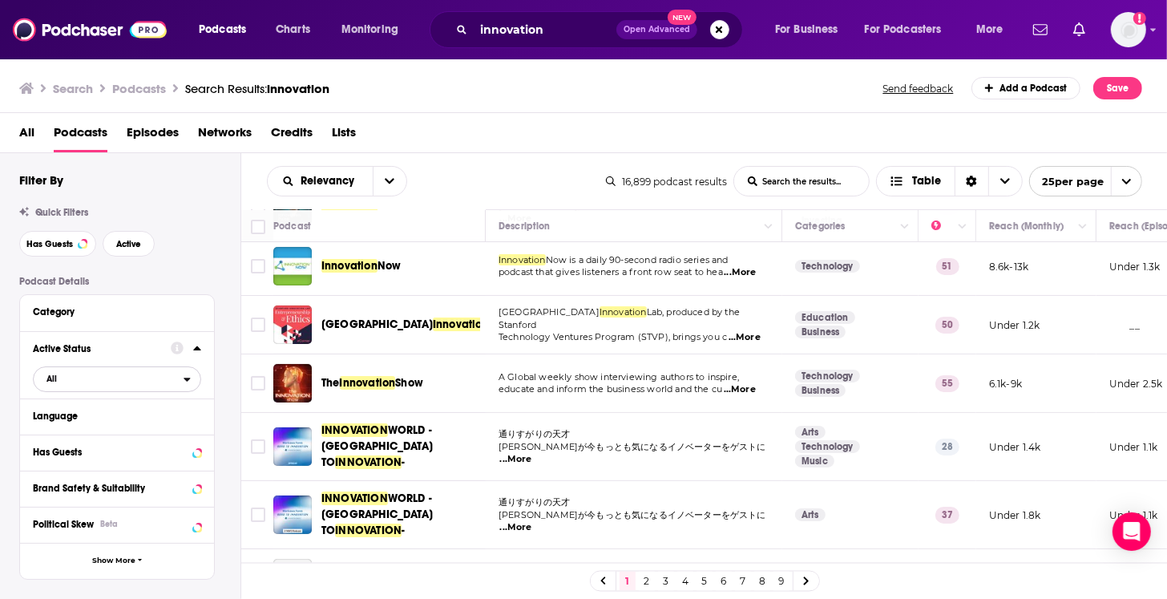
click at [94, 383] on span "All" at bounding box center [109, 378] width 150 height 21
click at [91, 427] on span "Active" at bounding box center [84, 431] width 86 height 9
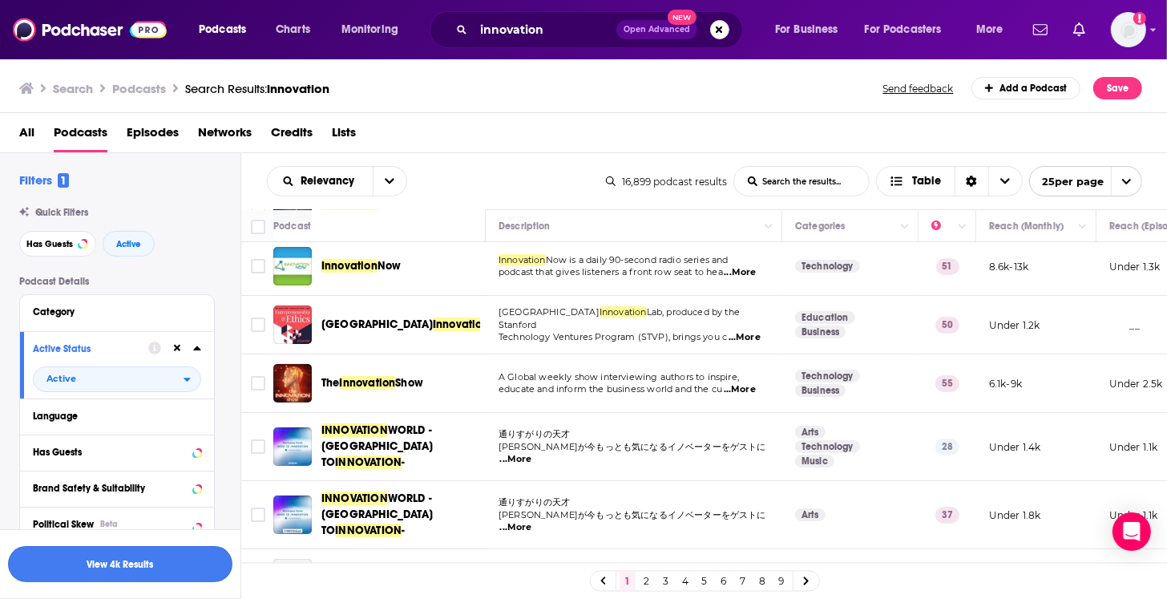
click at [180, 563] on button "View 4k Results" at bounding box center [120, 564] width 224 height 36
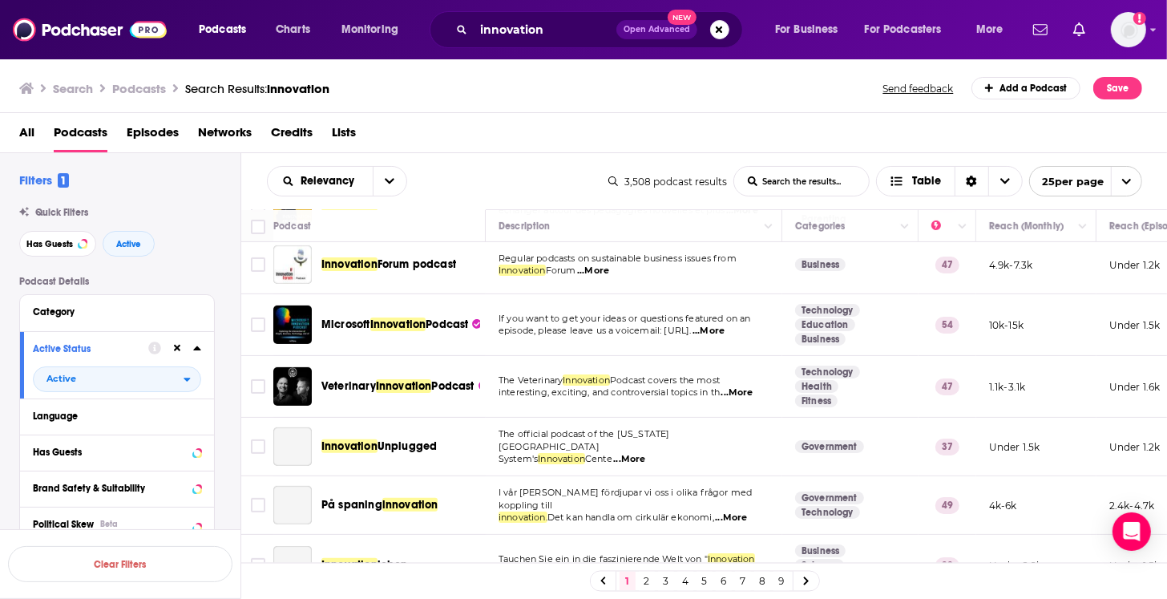
scroll to position [378, 0]
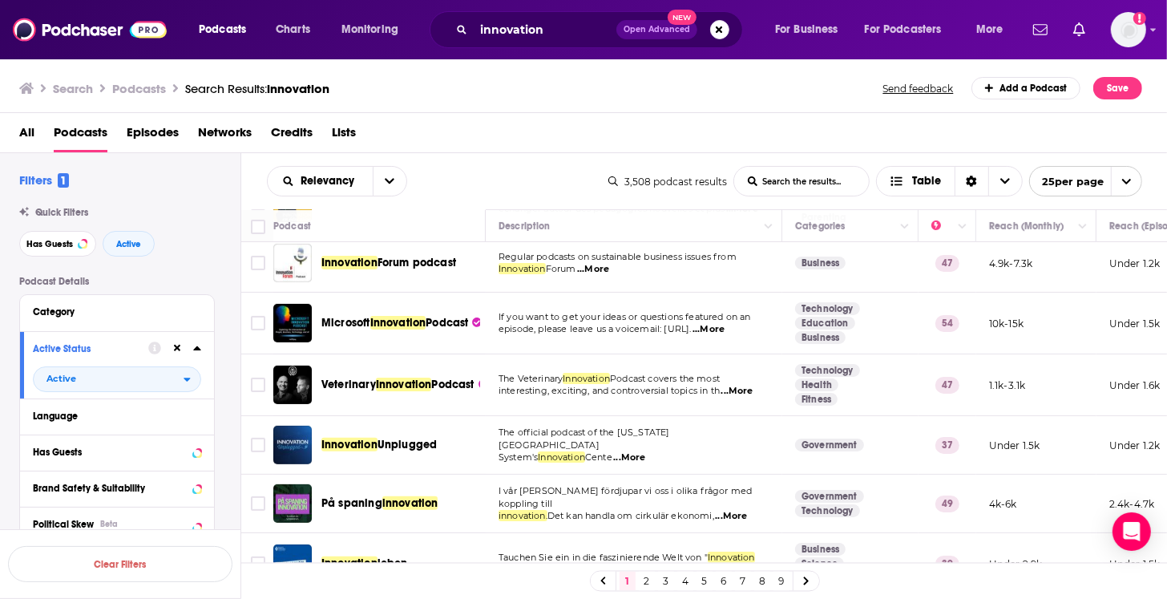
click at [643, 451] on span "...More" at bounding box center [629, 457] width 32 height 13
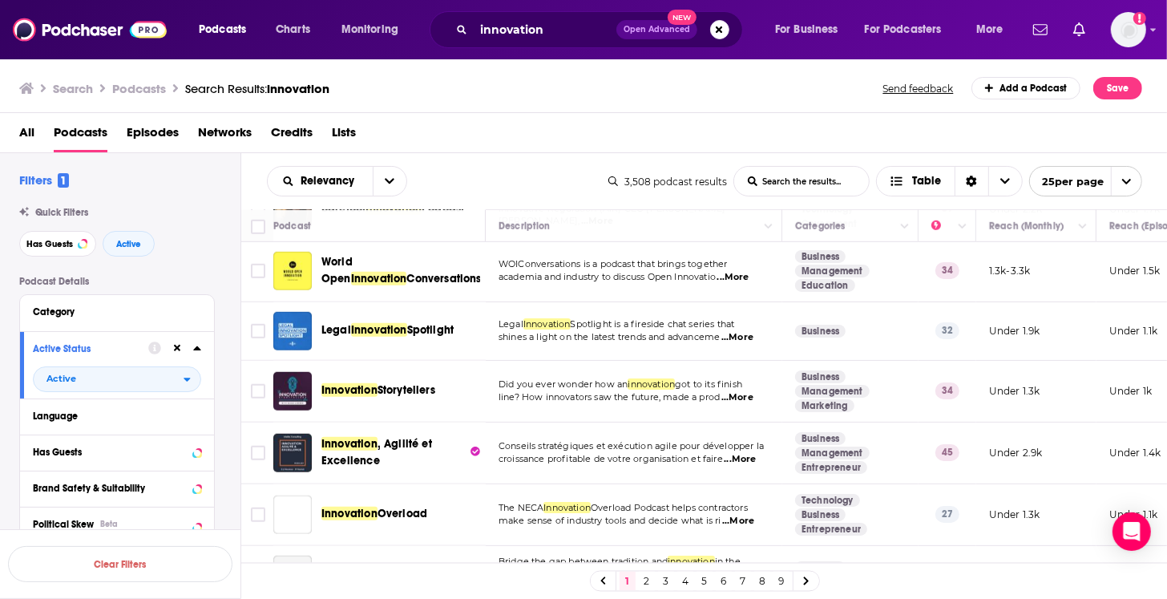
scroll to position [1071, 0]
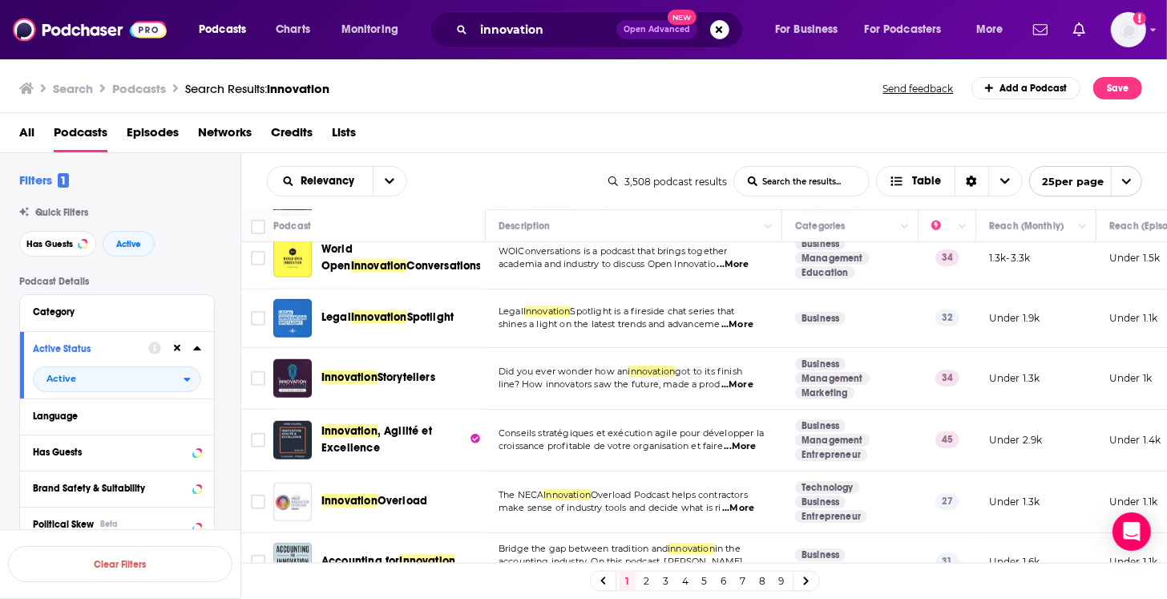
click at [741, 378] on span "...More" at bounding box center [737, 384] width 32 height 13
click at [608, 427] on span "Conseils stratégiques et exécution agile pour développer la" at bounding box center [631, 432] width 265 height 11
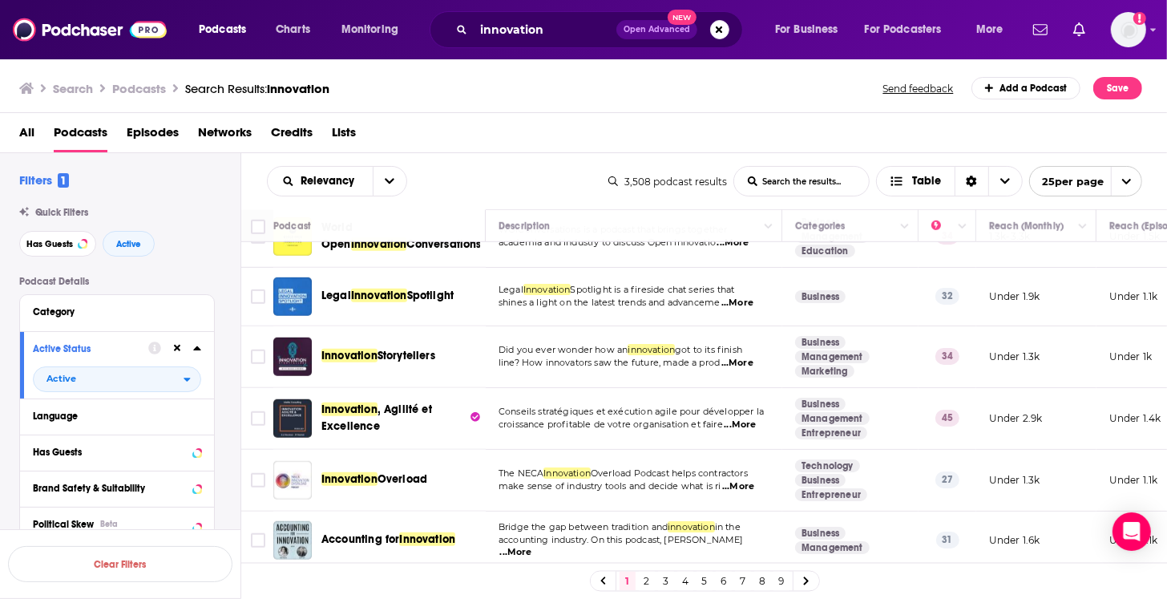
click at [376, 337] on div "Innovation Storytellers" at bounding box center [404, 356] width 167 height 38
click at [373, 348] on span "Innovation Storytellers" at bounding box center [378, 356] width 114 height 16
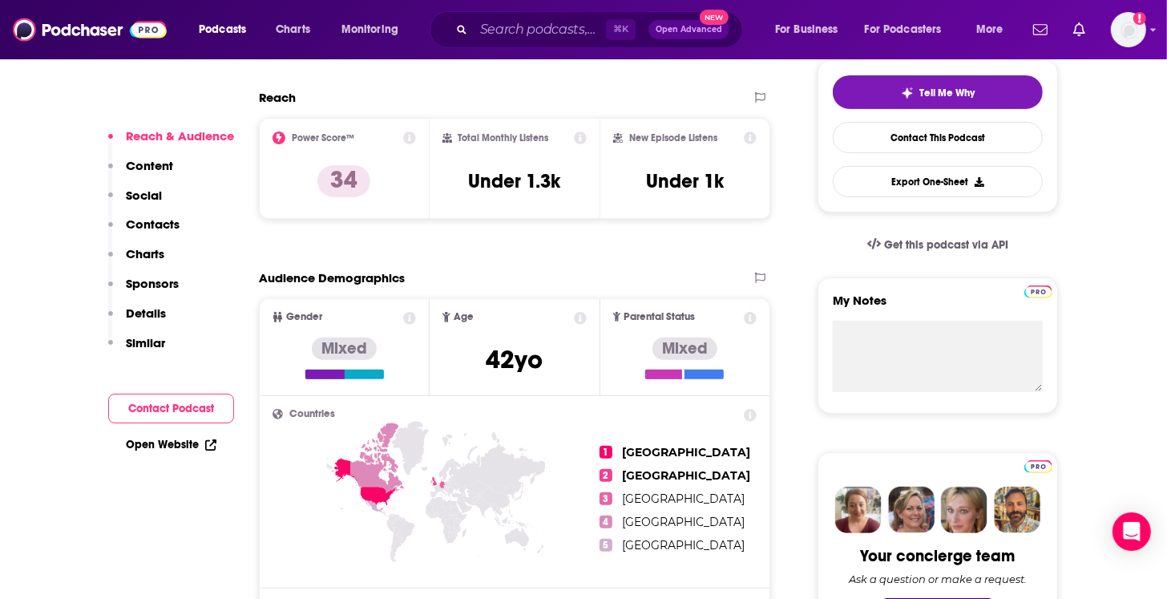
scroll to position [375, 0]
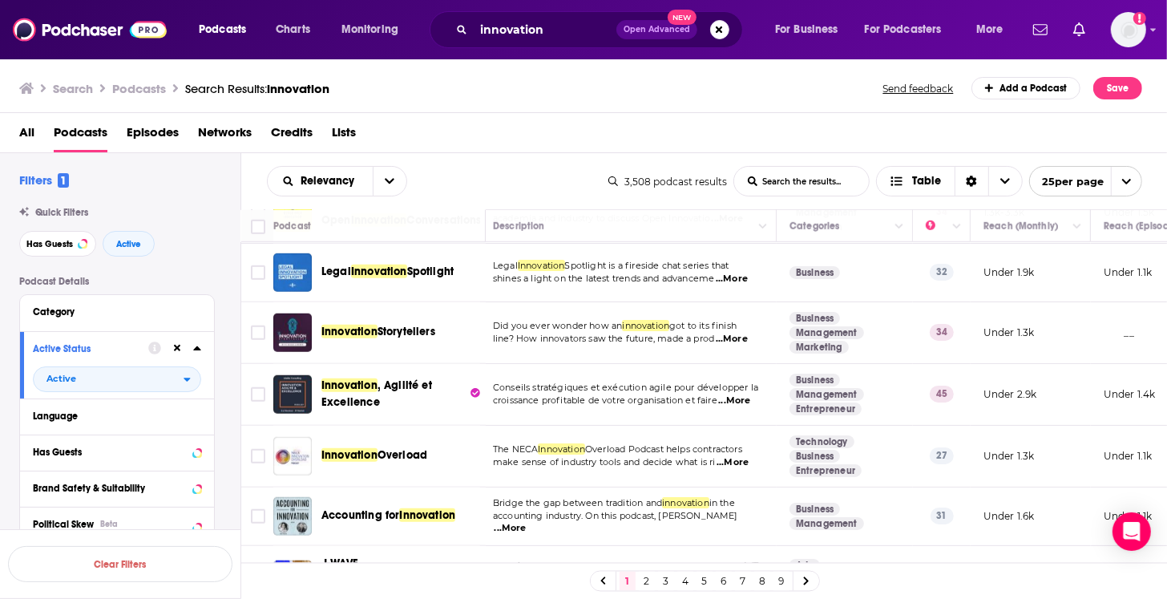
scroll to position [1212, 6]
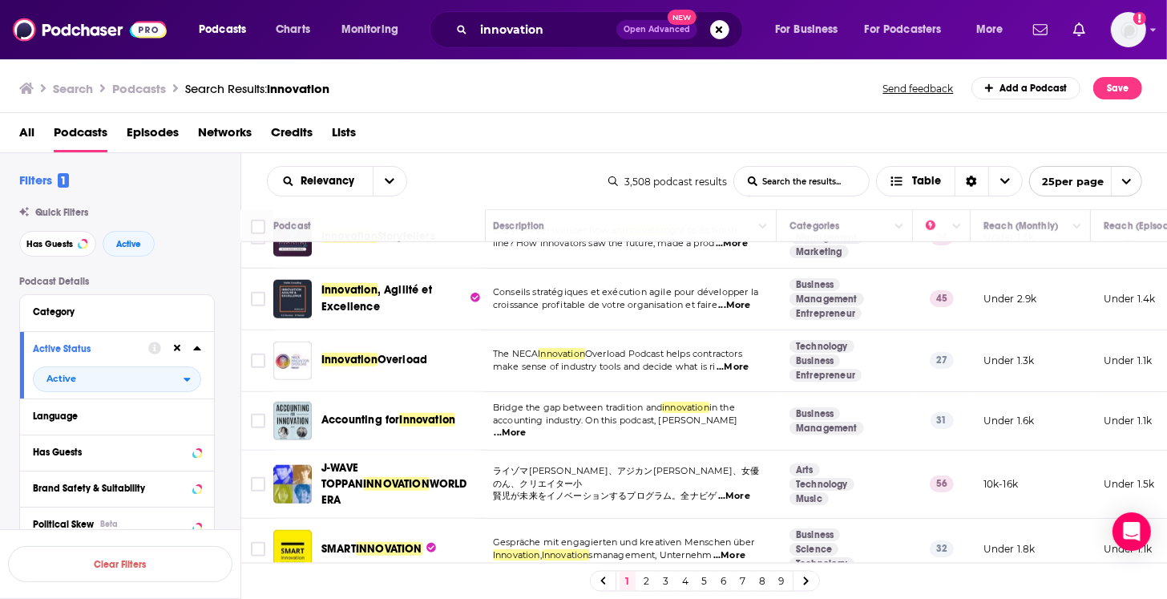
click at [646, 580] on link "2" at bounding box center [647, 581] width 16 height 19
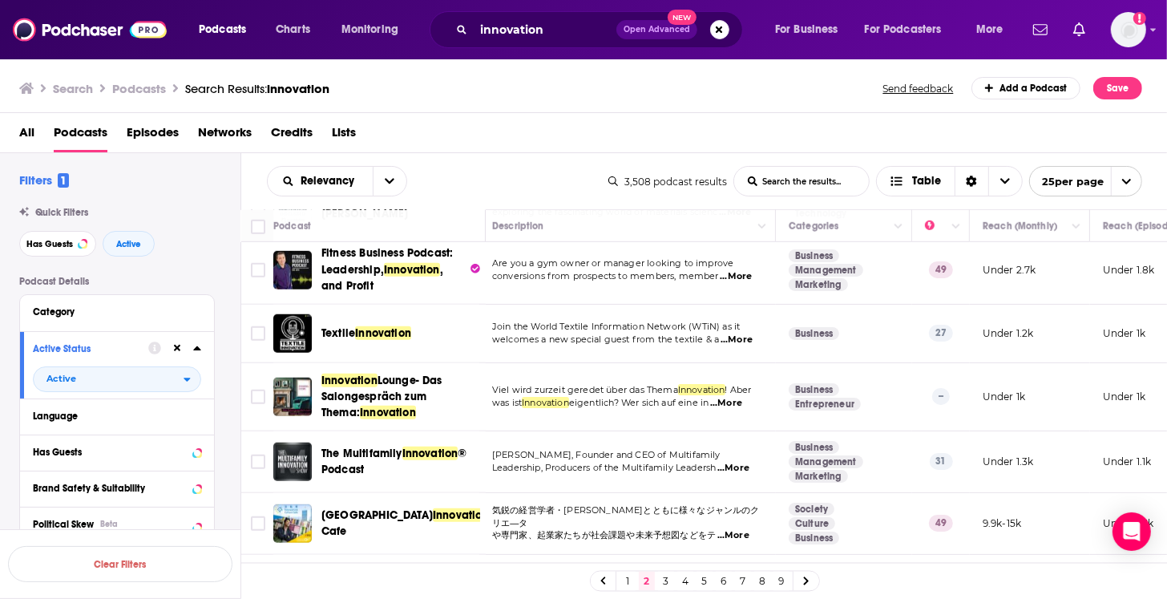
scroll to position [1209, 6]
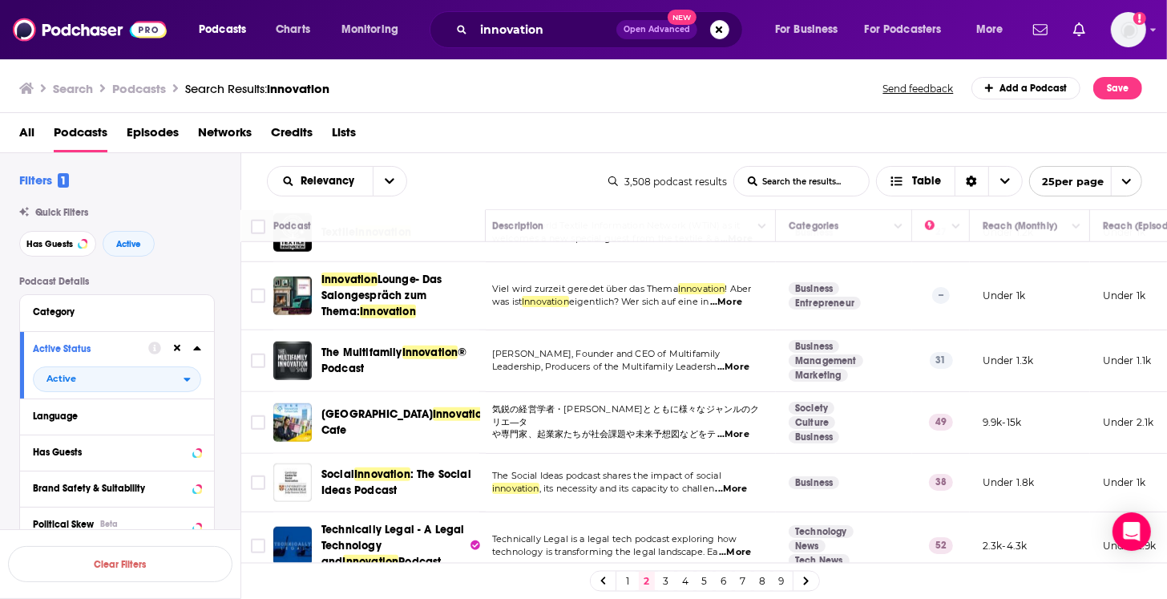
click at [664, 580] on link "3" at bounding box center [666, 581] width 16 height 19
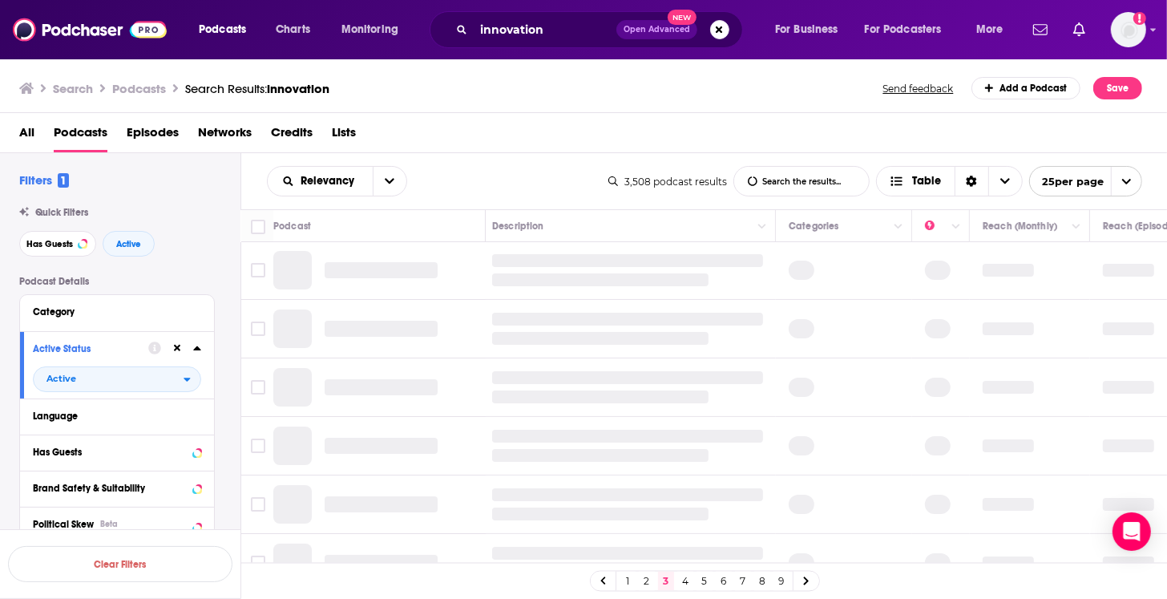
scroll to position [0, 6]
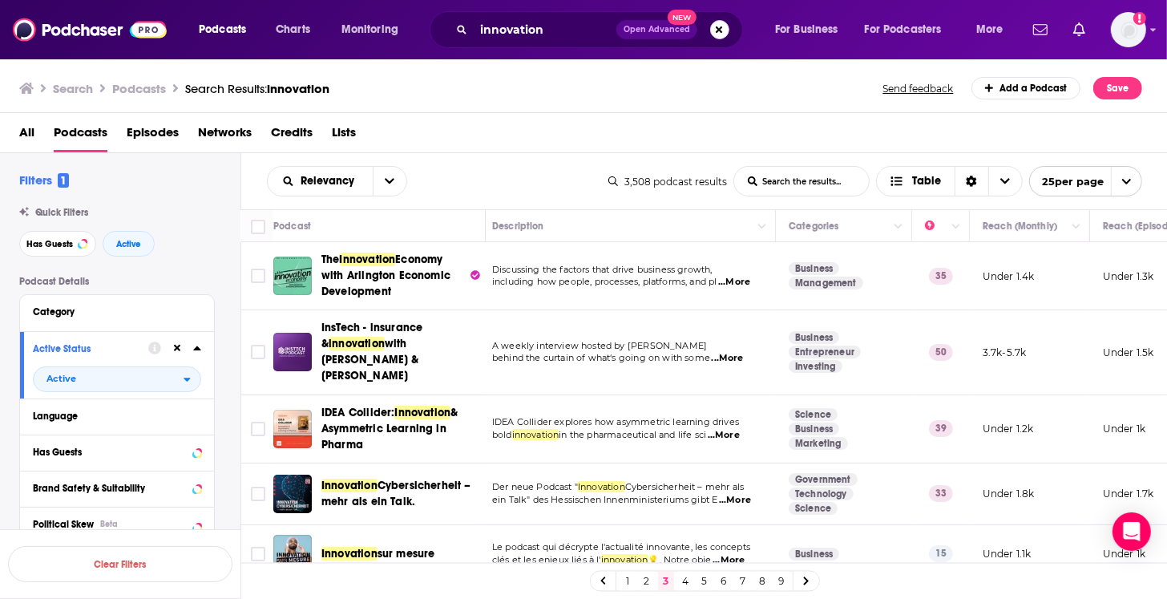
click at [714, 29] on button "Search podcasts, credits, & more..." at bounding box center [719, 29] width 19 height 19
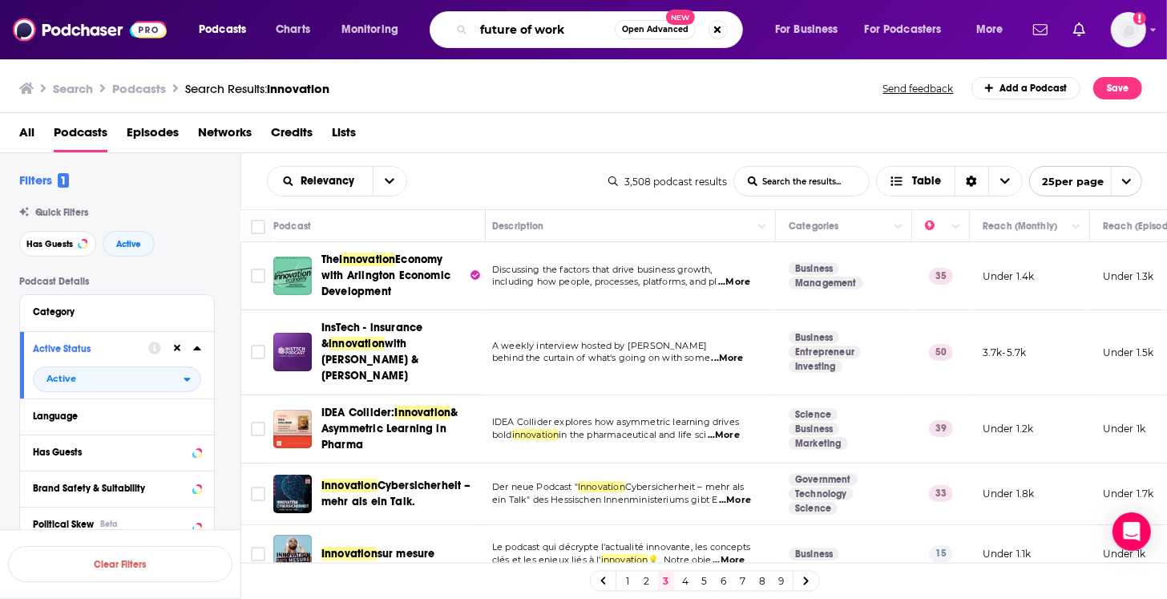
type input "future of work"
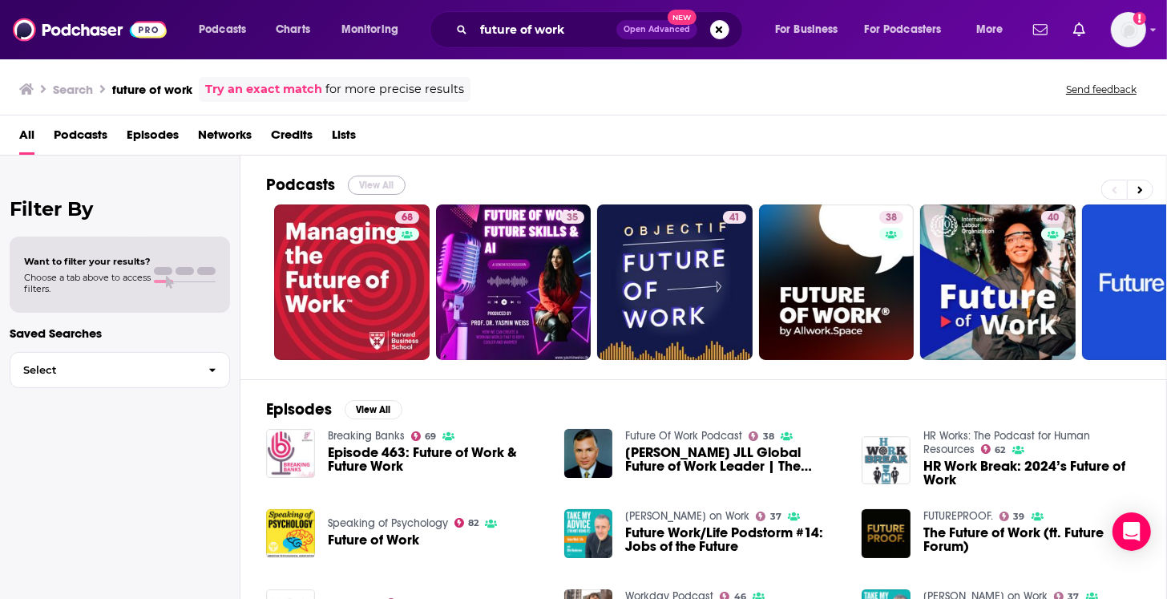
click at [386, 176] on button "View All" at bounding box center [377, 185] width 58 height 19
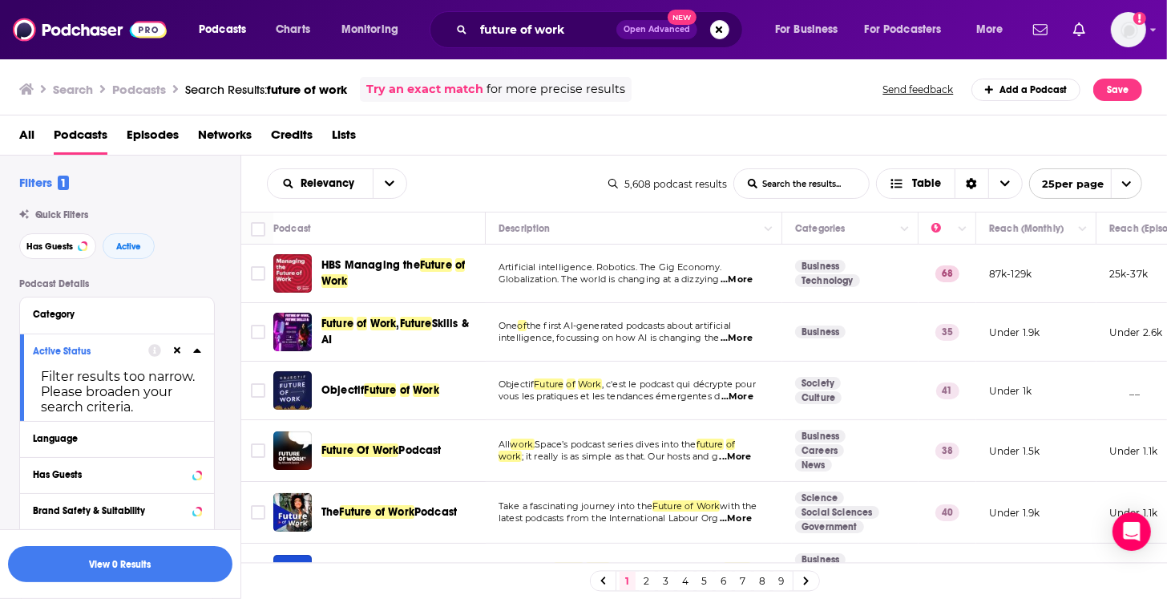
click at [176, 349] on icon at bounding box center [177, 350] width 7 height 7
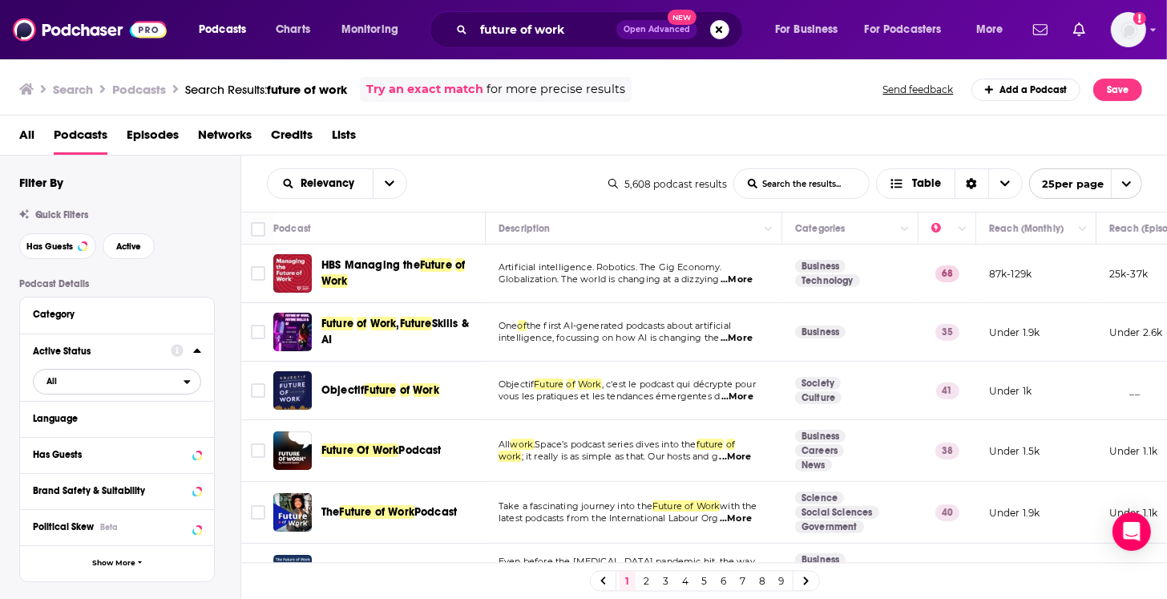
click at [170, 390] on button "All" at bounding box center [117, 382] width 168 height 26
click at [156, 430] on span "1k" at bounding box center [163, 434] width 72 height 9
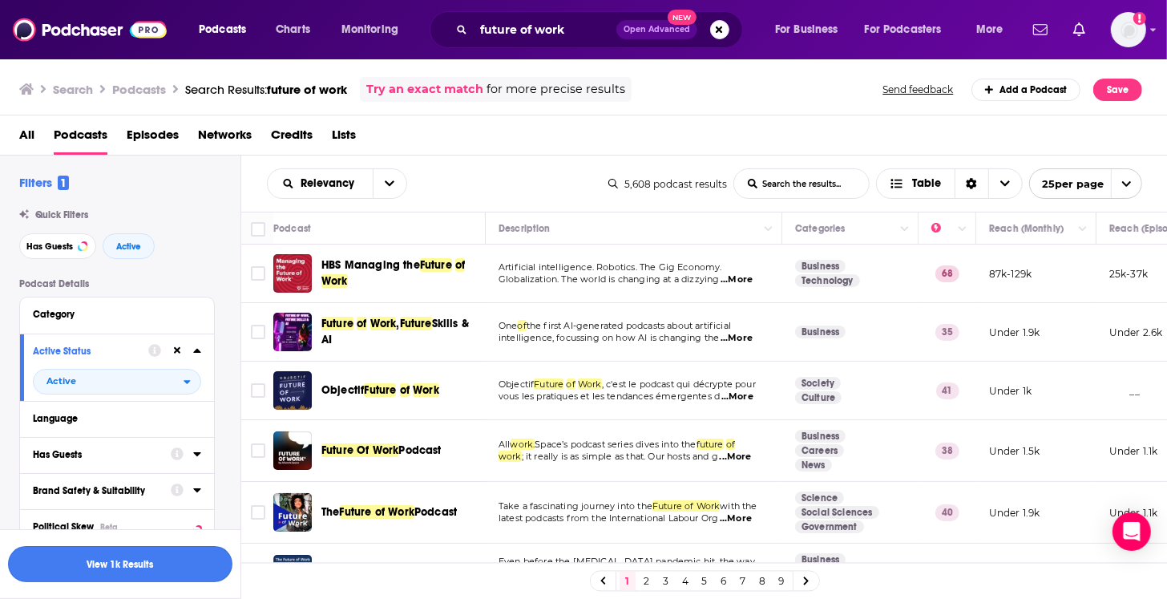
click at [118, 563] on button "View 1k Results" at bounding box center [120, 564] width 224 height 36
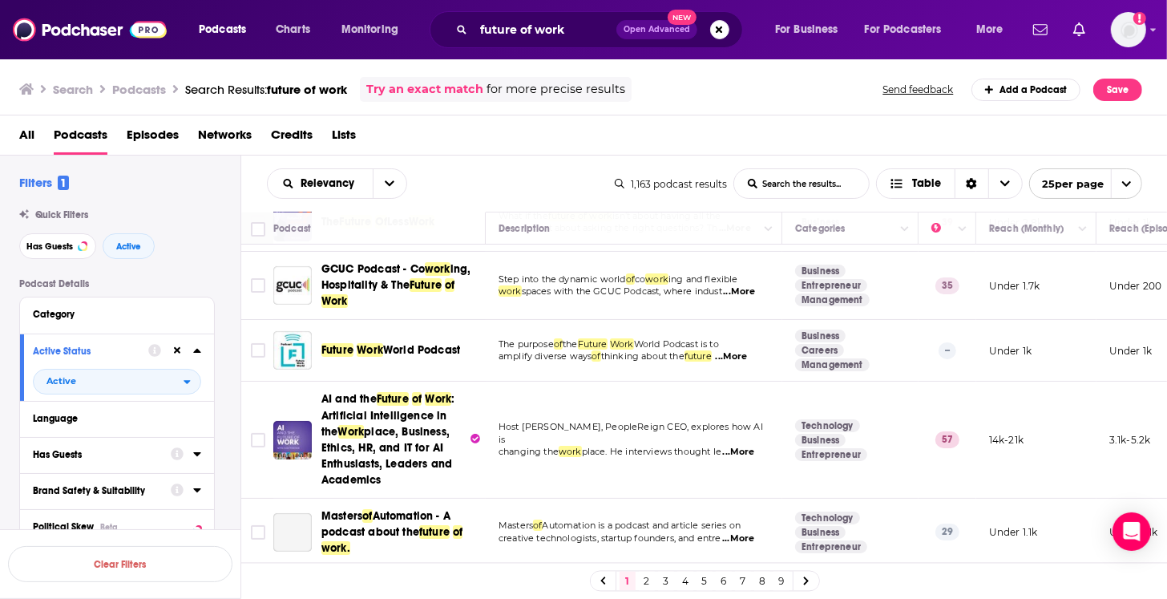
scroll to position [235, 0]
